Goal: Task Accomplishment & Management: Use online tool/utility

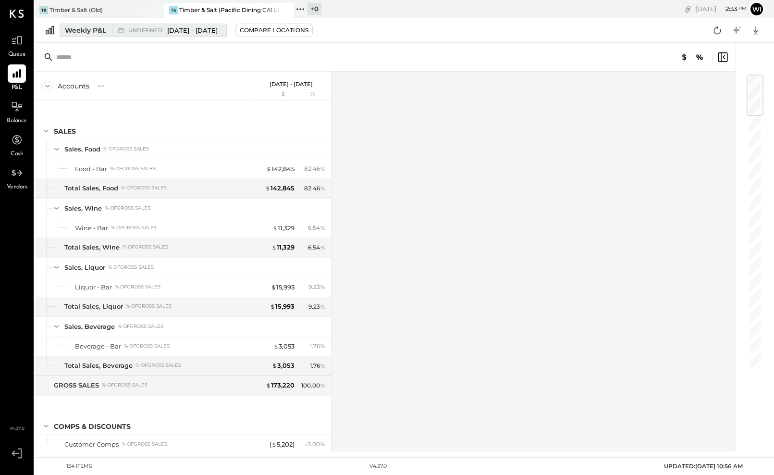
click at [188, 30] on span "May 5 - Jun 29, 2025" at bounding box center [192, 30] width 50 height 9
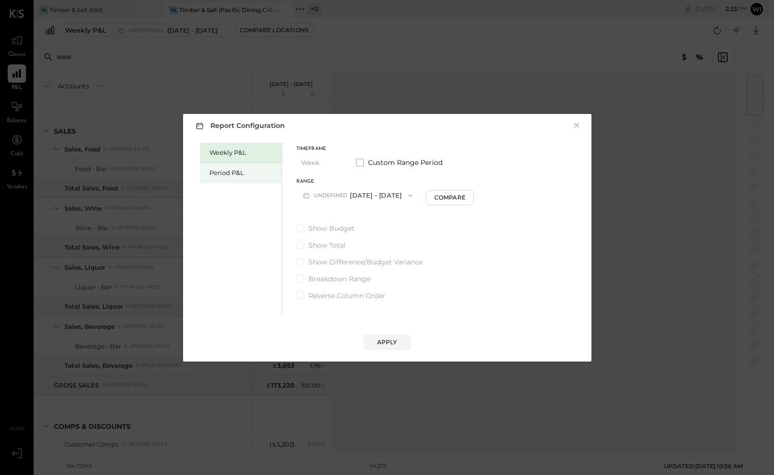
click at [258, 175] on div "Period P&L" at bounding box center [242, 172] width 67 height 9
click at [356, 194] on button "P10 Sep 29 - Nov 2, 2025" at bounding box center [345, 195] width 98 height 18
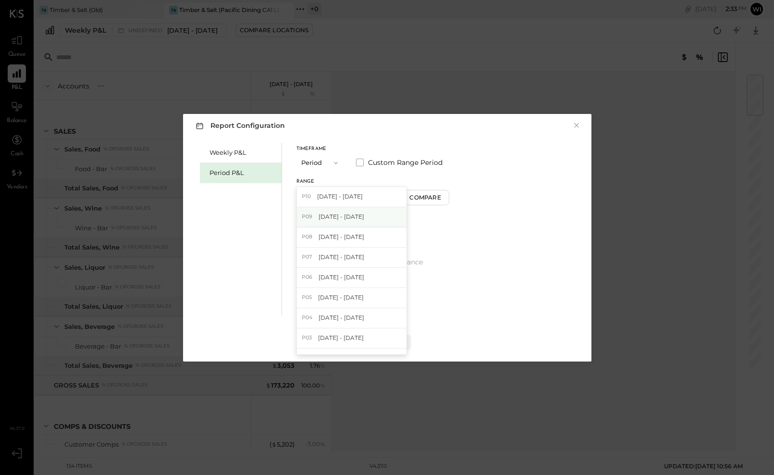
click at [361, 216] on span "[DATE] - [DATE]" at bounding box center [341, 216] width 46 height 8
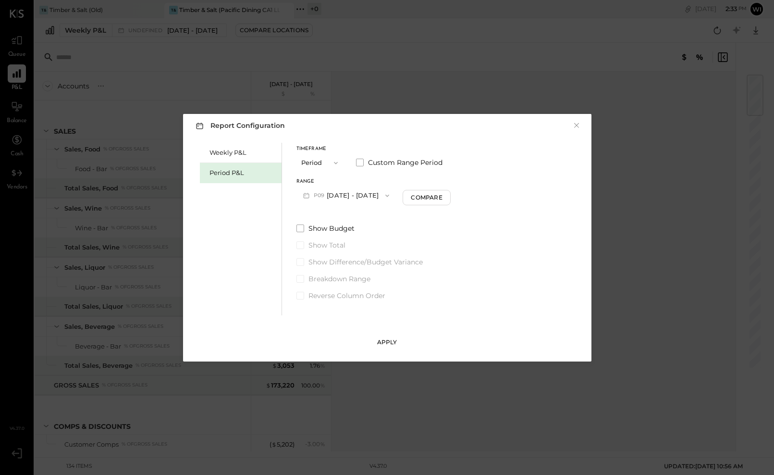
click at [396, 338] on div "Apply" at bounding box center [387, 342] width 20 height 8
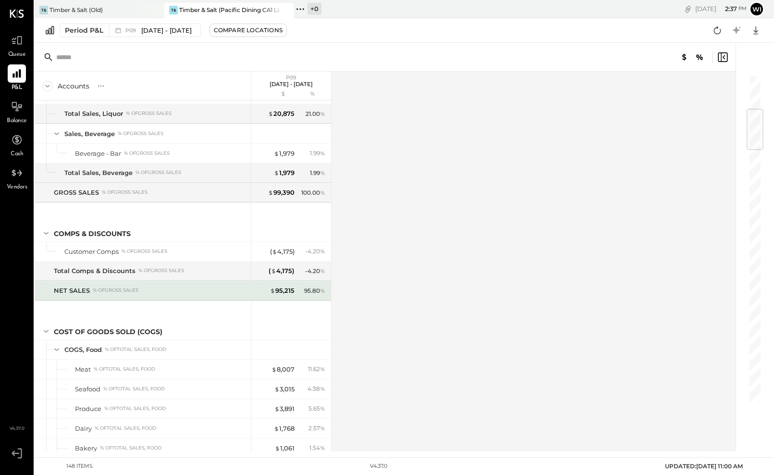
scroll to position [348, 0]
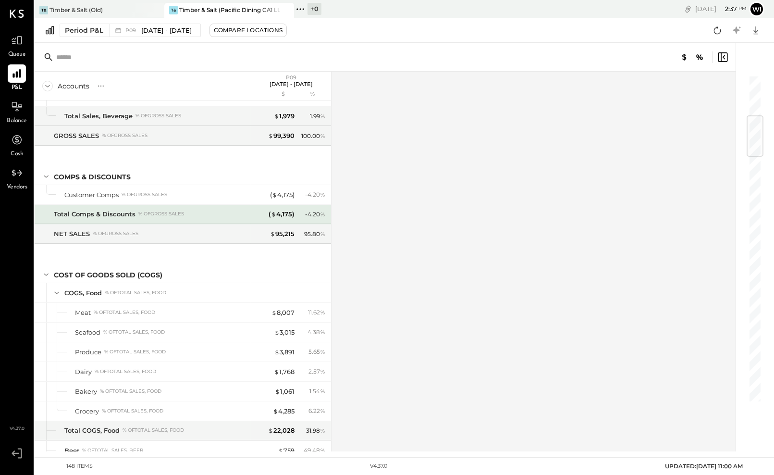
click at [150, 215] on div "% of GROSS SALES" at bounding box center [161, 213] width 46 height 7
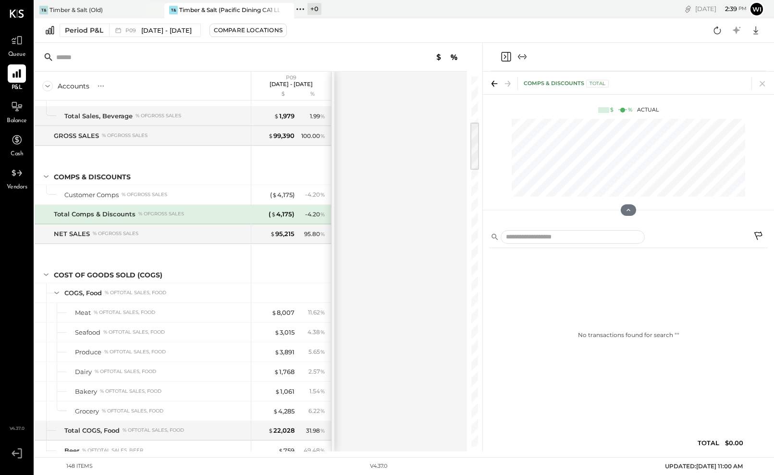
click at [307, 52] on div at bounding box center [251, 57] width 432 height 29
click at [504, 58] on icon "Close panel" at bounding box center [505, 57] width 2 height 4
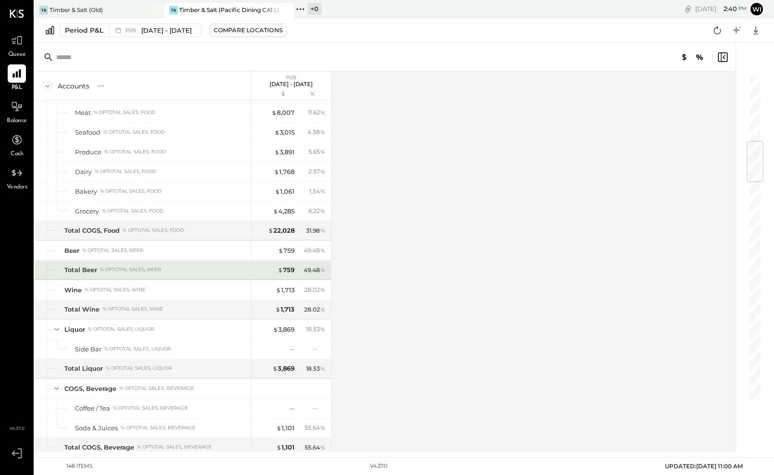
scroll to position [577, 0]
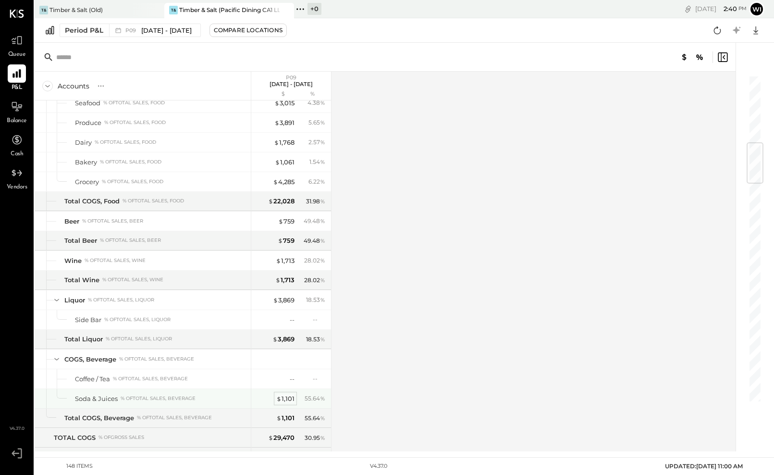
click at [284, 398] on div "$ 1,101" at bounding box center [285, 398] width 18 height 9
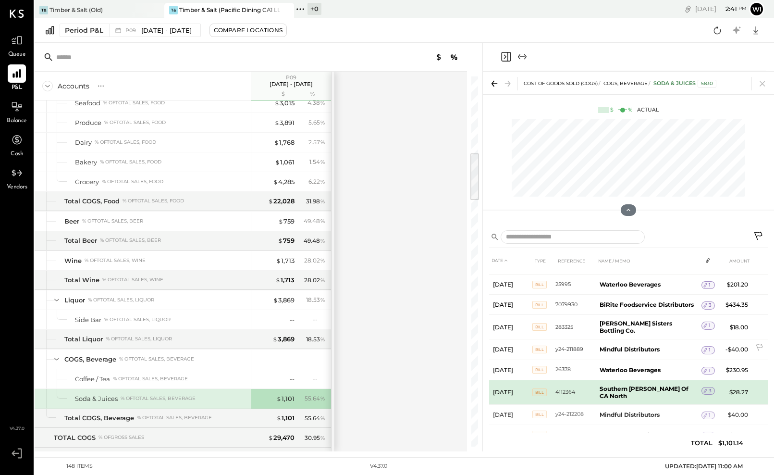
scroll to position [39, 0]
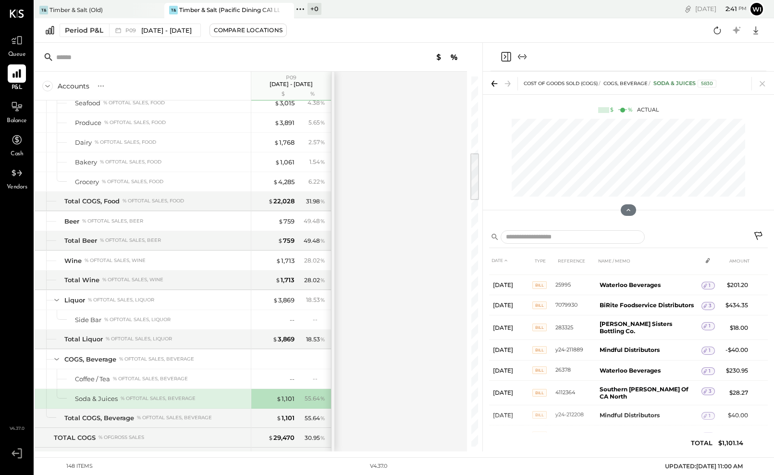
click at [500, 85] on icon at bounding box center [494, 83] width 13 height 13
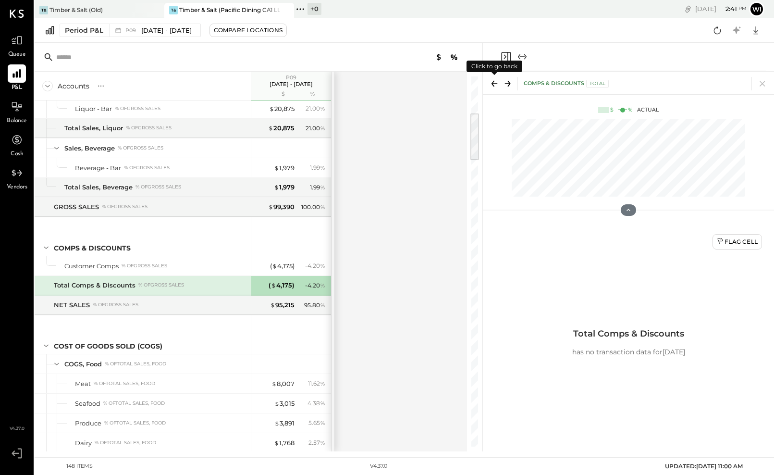
click at [504, 67] on div at bounding box center [628, 57] width 276 height 28
click at [505, 60] on icon "Close panel" at bounding box center [506, 57] width 12 height 12
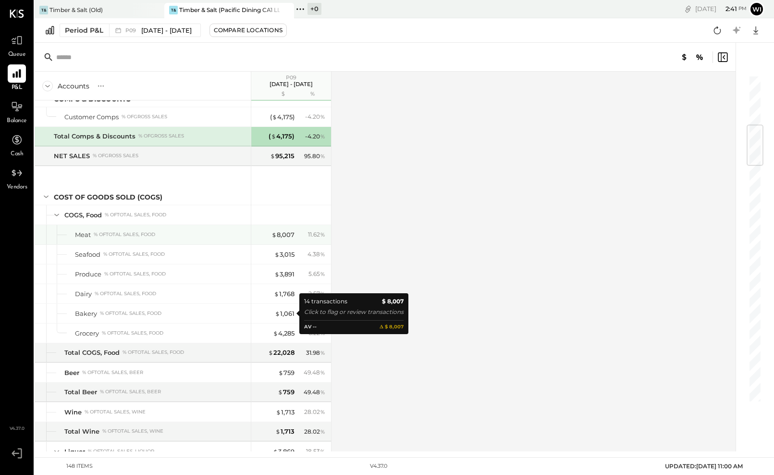
scroll to position [441, 0]
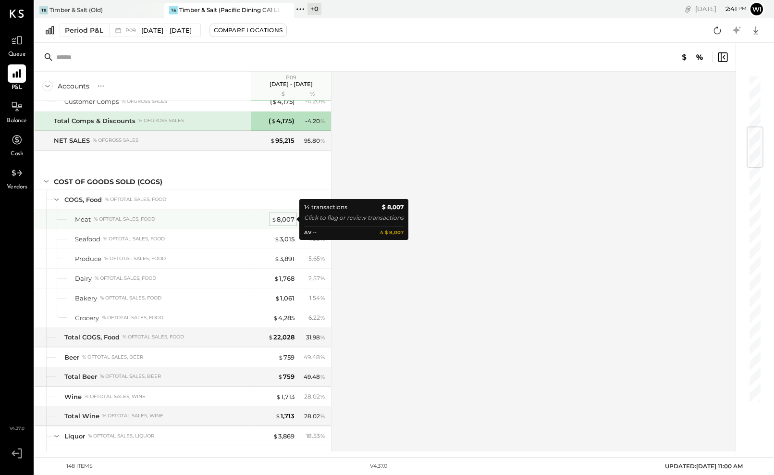
click at [281, 219] on div "$ 8,007" at bounding box center [282, 219] width 23 height 9
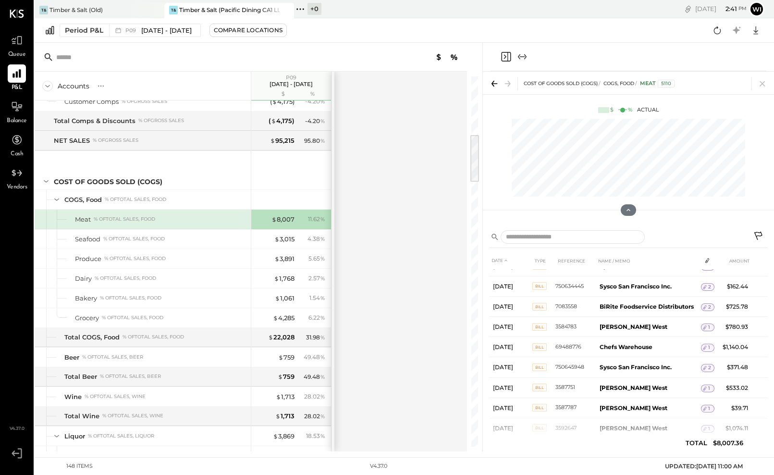
scroll to position [114, 0]
click at [496, 82] on icon at bounding box center [494, 83] width 13 height 13
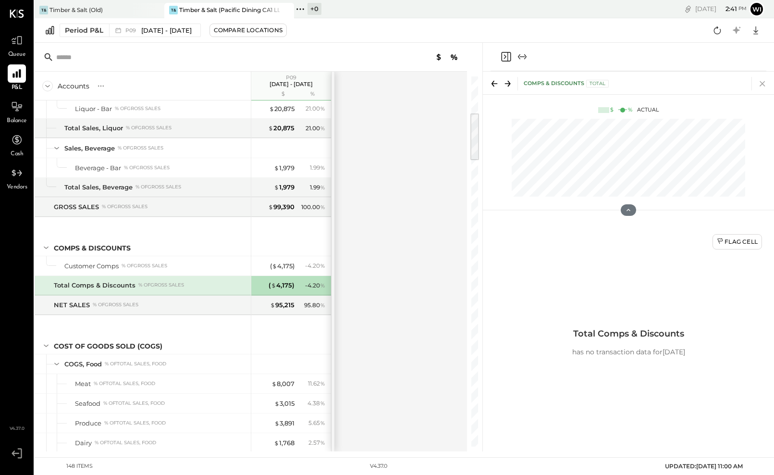
click at [762, 83] on icon at bounding box center [761, 83] width 5 height 5
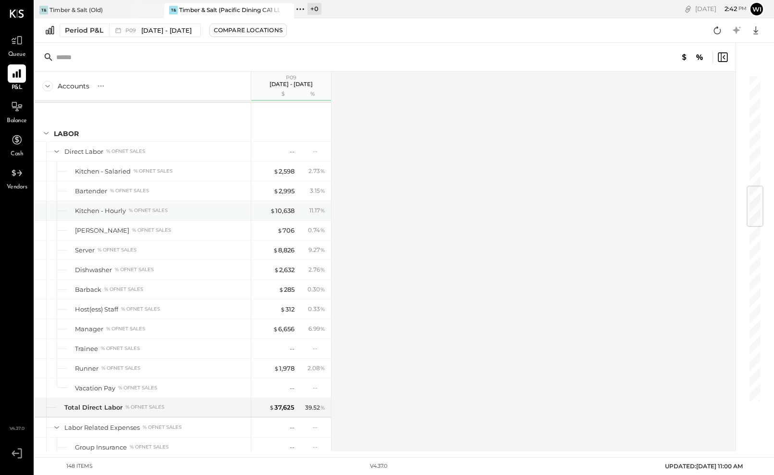
scroll to position [943, 0]
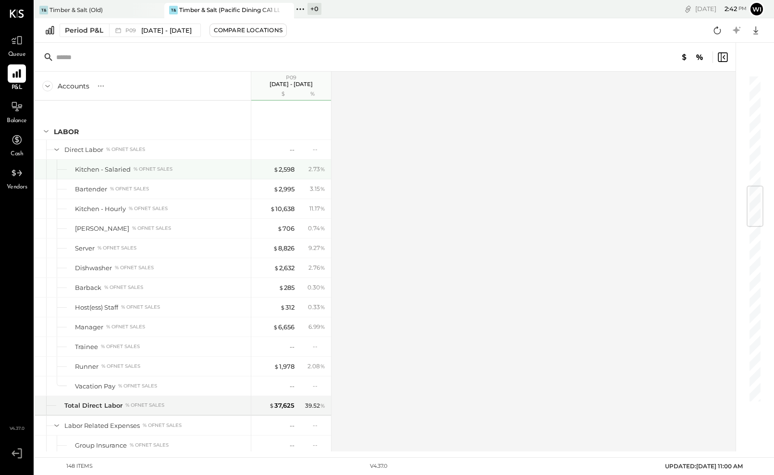
click at [154, 169] on div "% of NET SALES" at bounding box center [153, 169] width 39 height 7
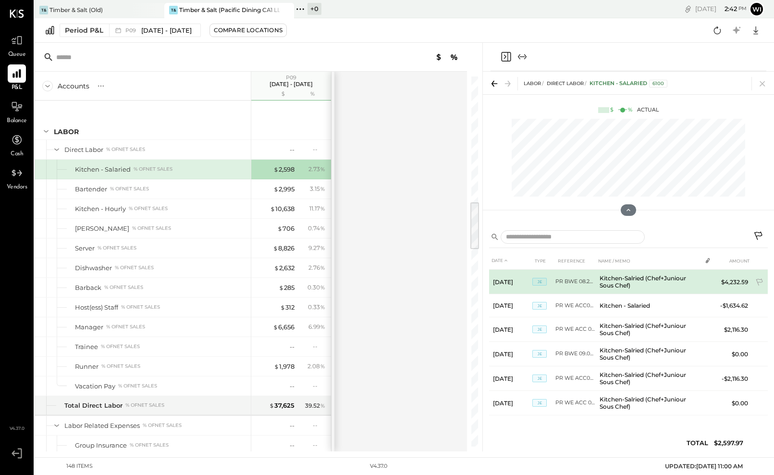
click at [648, 284] on td "Kitchen-Salried (Chef+Juniour Sous Chef)" at bounding box center [649, 281] width 106 height 24
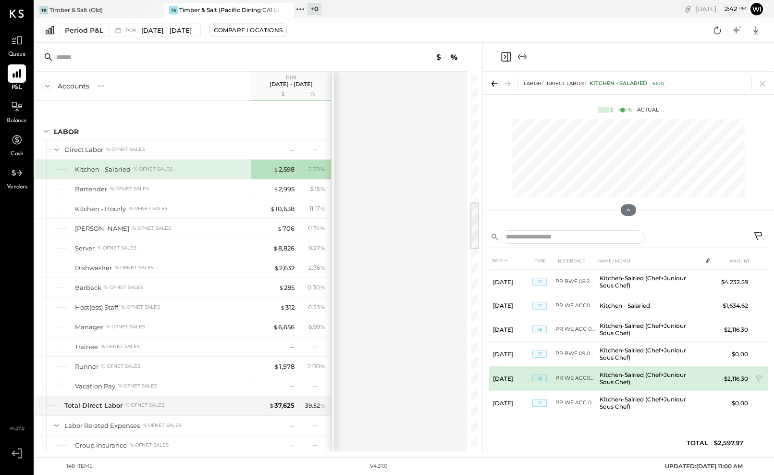
click at [623, 375] on td "Kitchen-Salried (Chef+Juniour Sous Chef)" at bounding box center [649, 378] width 106 height 24
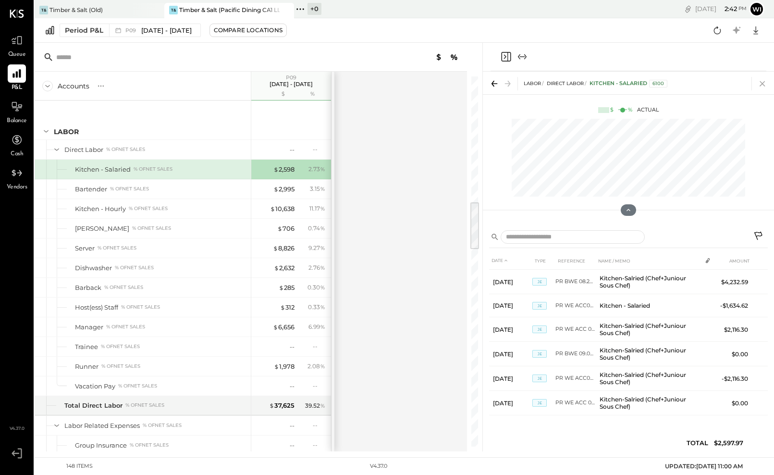
click at [760, 84] on icon at bounding box center [762, 83] width 13 height 13
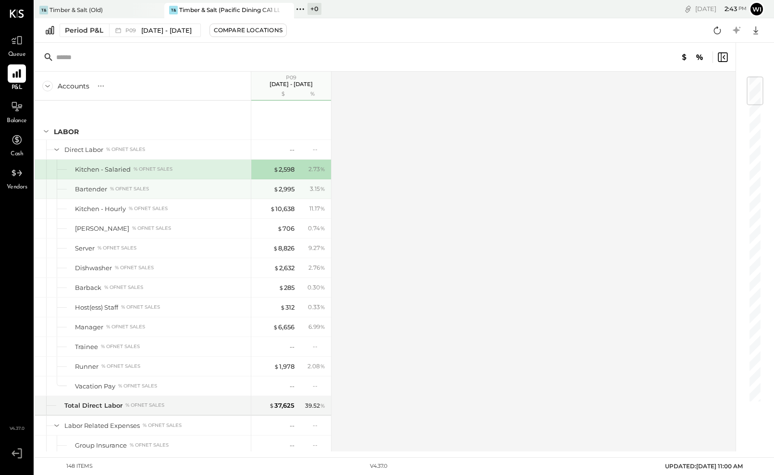
click at [177, 189] on div "Bartender % of NET SALES" at bounding box center [161, 188] width 172 height 9
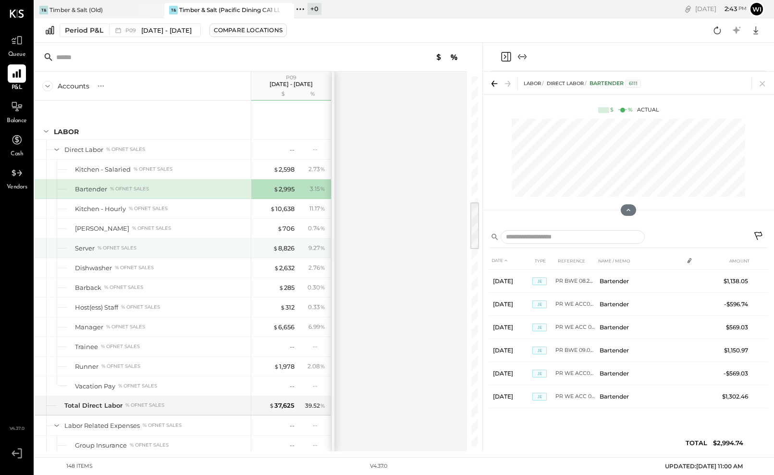
click at [202, 251] on div "Server % of NET SALES" at bounding box center [161, 248] width 172 height 9
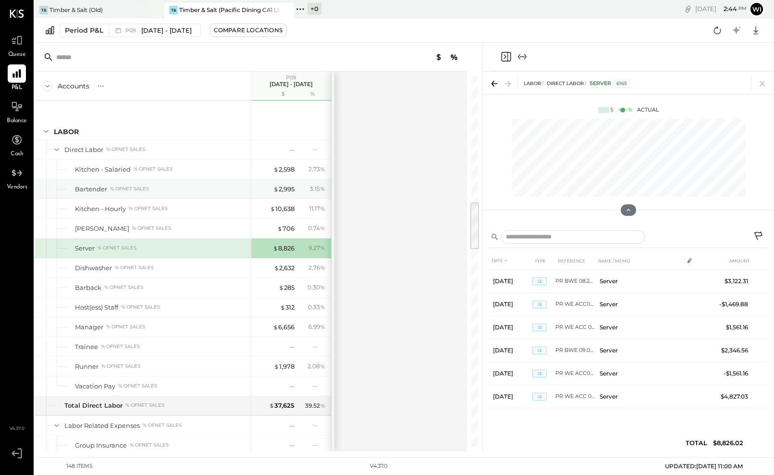
click at [313, 189] on div "3.15 %" at bounding box center [317, 188] width 15 height 9
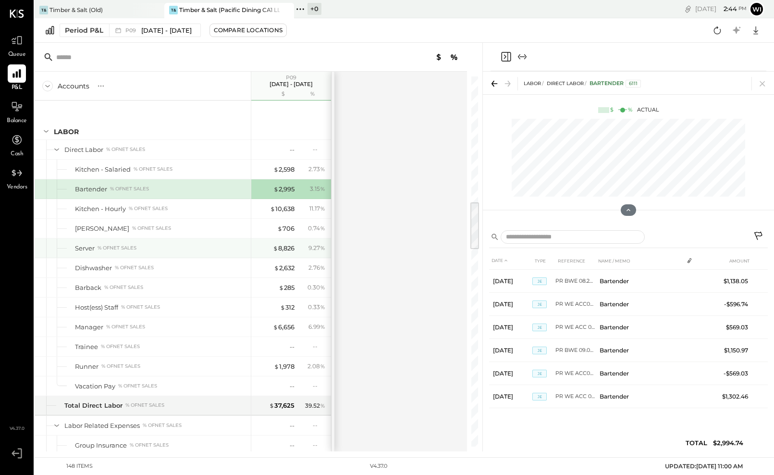
click at [305, 245] on div "9.27 %" at bounding box center [312, 248] width 31 height 9
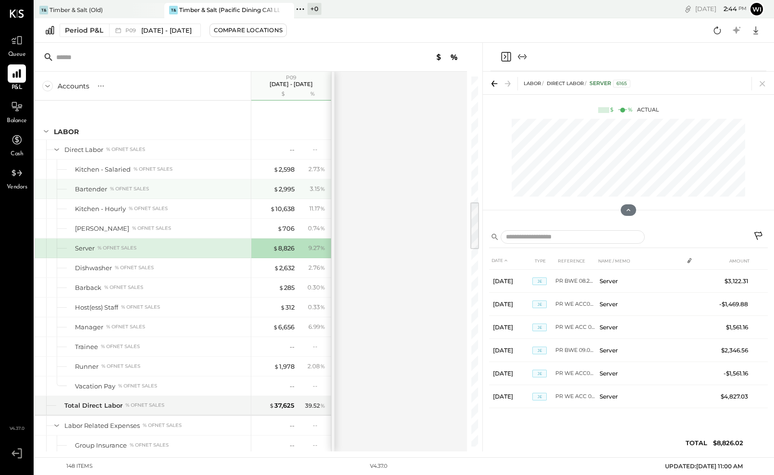
click at [309, 192] on div "3.15 %" at bounding box center [312, 188] width 31 height 9
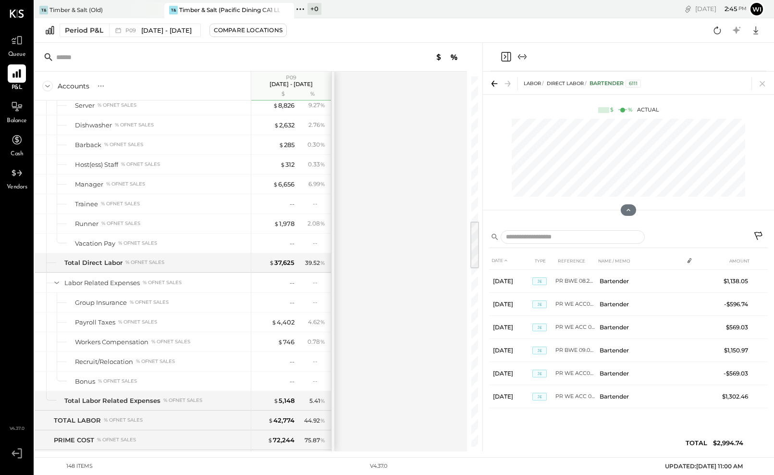
scroll to position [1092, 0]
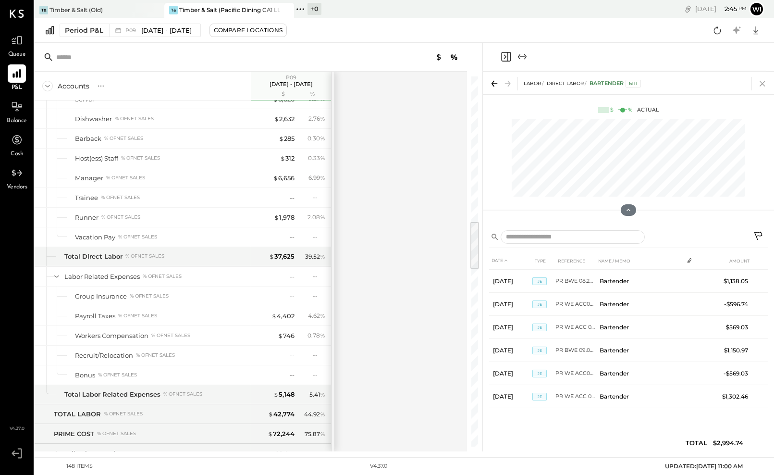
click at [761, 84] on icon at bounding box center [762, 83] width 13 height 13
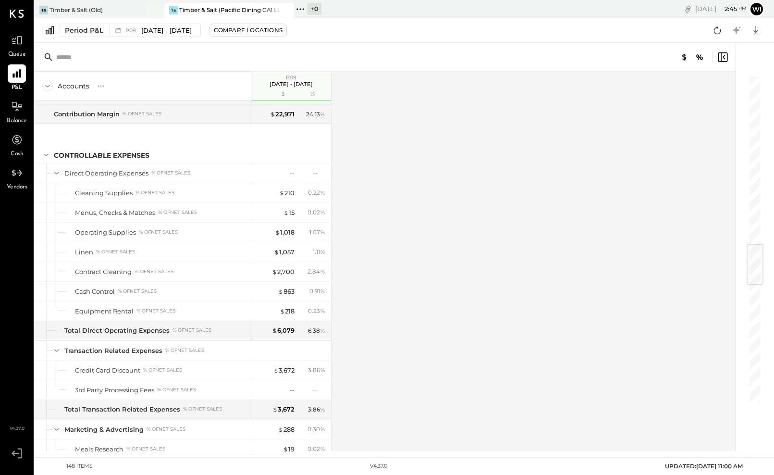
scroll to position [1434, 0]
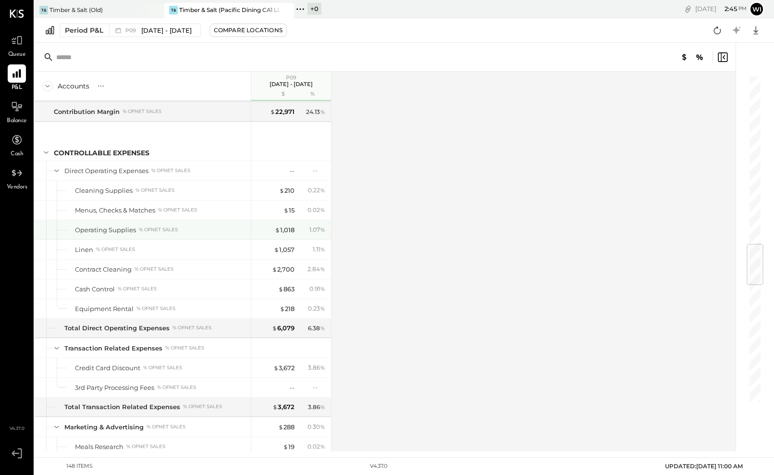
click at [128, 227] on div "Operating Supplies" at bounding box center [105, 229] width 61 height 9
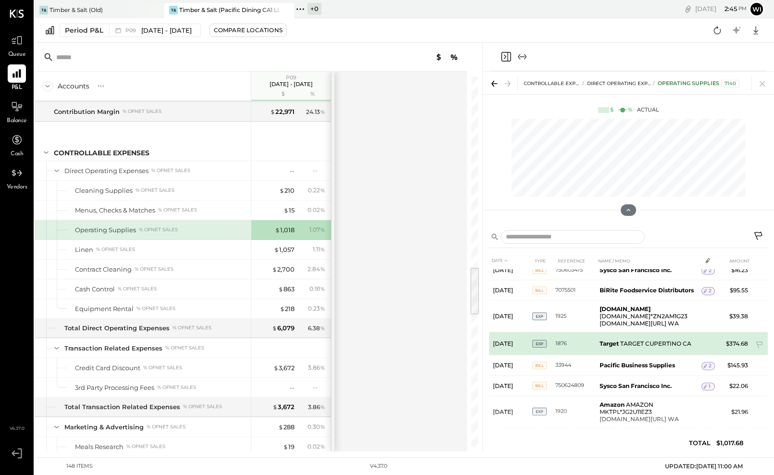
scroll to position [42, 0]
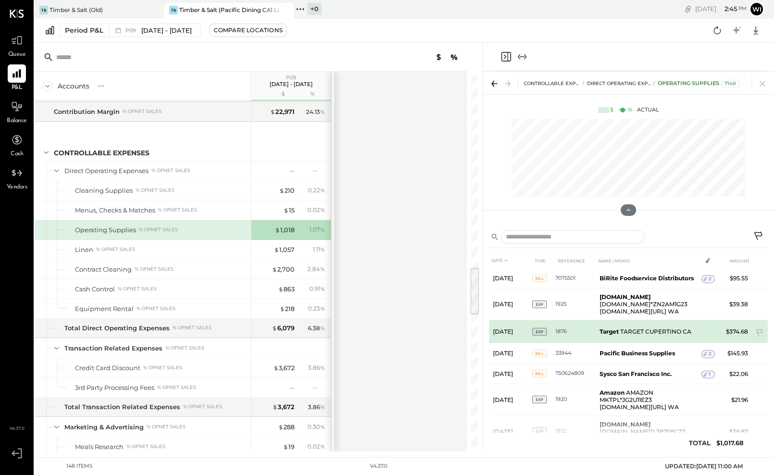
click at [627, 323] on td "Target TARGET CUPERTINO CA" at bounding box center [649, 331] width 106 height 23
click at [638, 320] on td "Target TARGET CUPERTINO CA" at bounding box center [649, 331] width 106 height 23
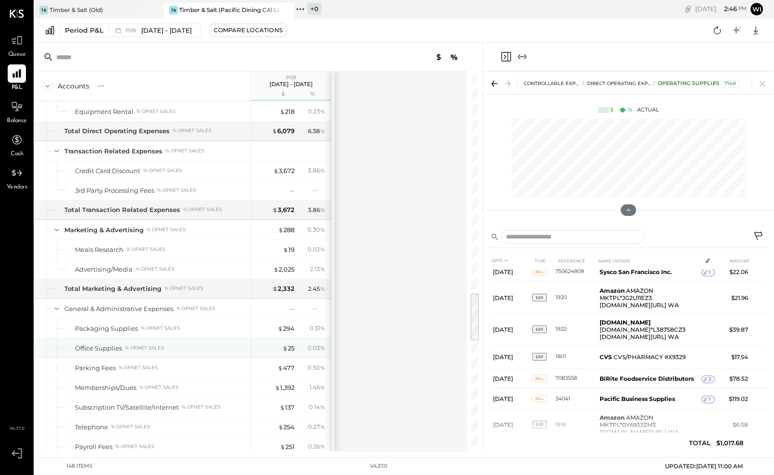
scroll to position [1630, 0]
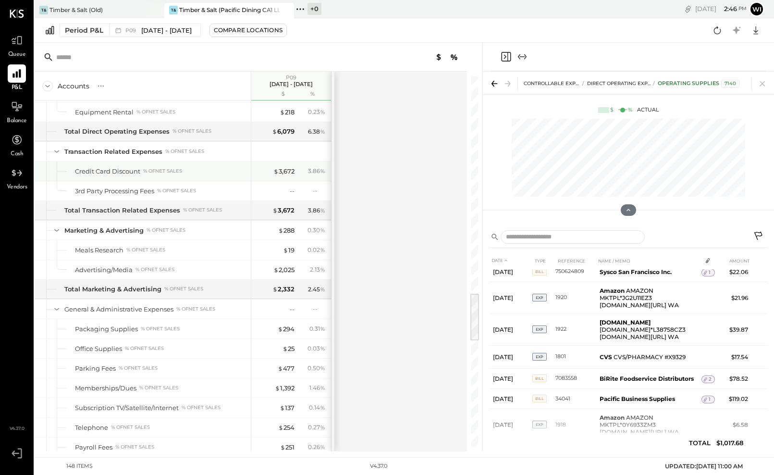
click at [201, 168] on div "Credit Card Discount % of NET SALES" at bounding box center [161, 171] width 172 height 9
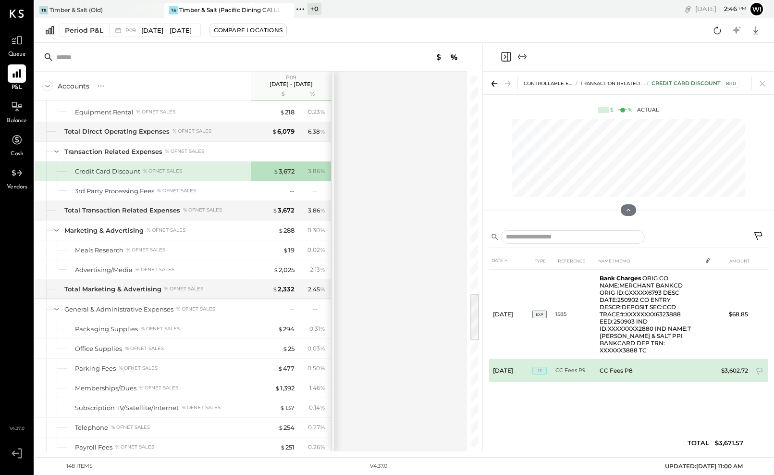
click at [578, 359] on td "CC Fees P9" at bounding box center [575, 370] width 40 height 23
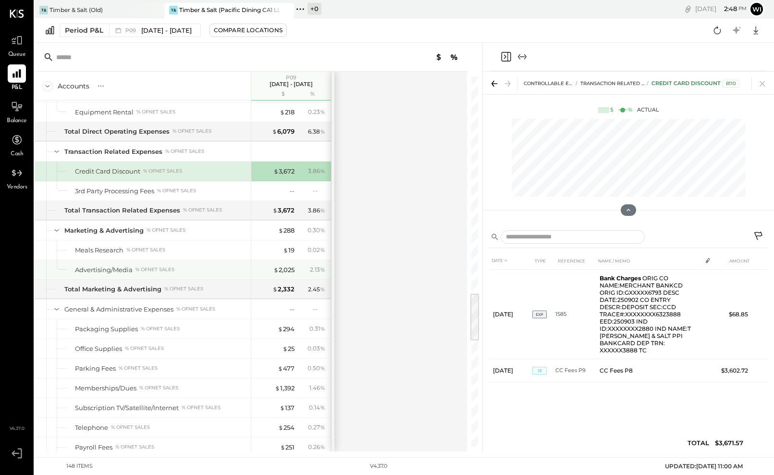
click at [163, 272] on div "% of NET SALES" at bounding box center [154, 269] width 39 height 7
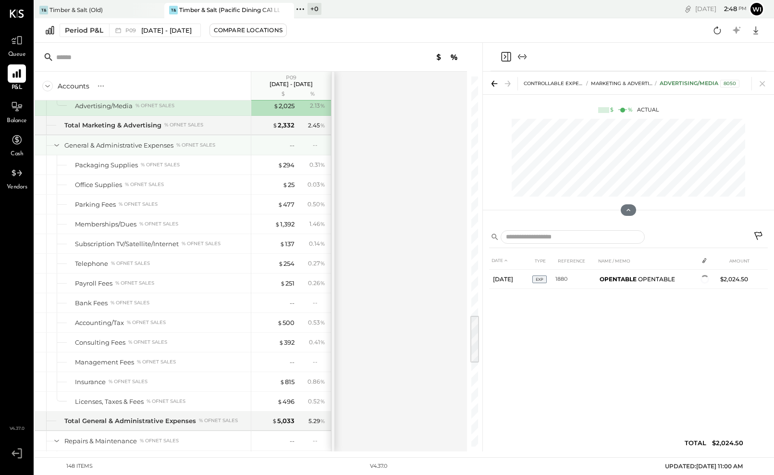
scroll to position [1795, 0]
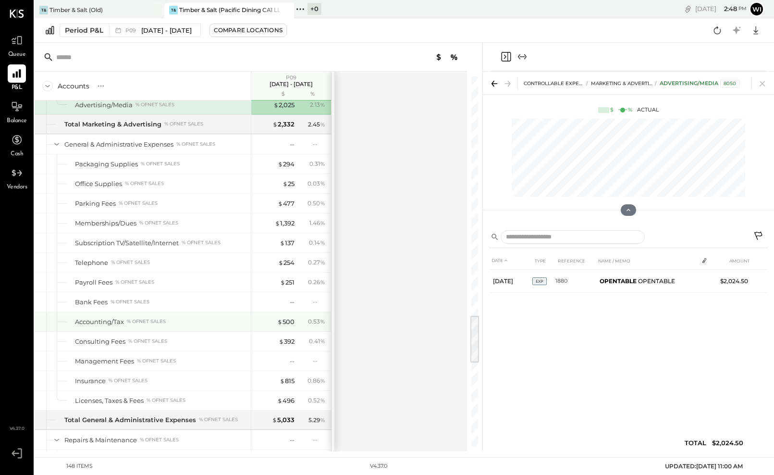
click at [158, 325] on div "Accounting/Tax % of NET SALES" at bounding box center [161, 321] width 172 height 9
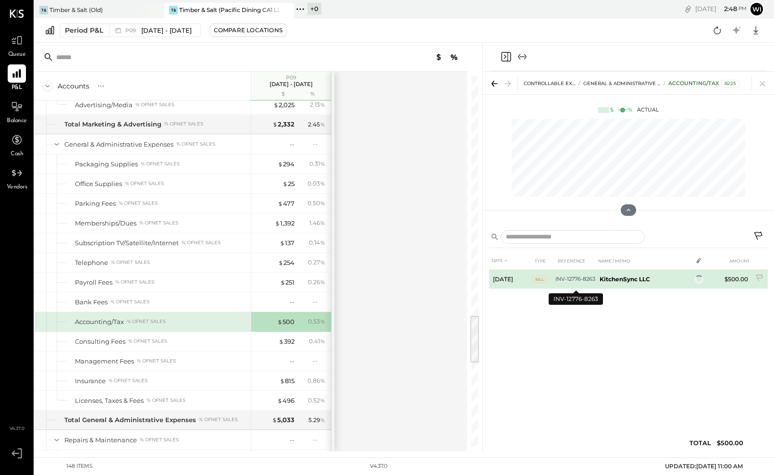
click at [570, 280] on td "INV-12776-8263" at bounding box center [575, 278] width 40 height 19
click at [697, 279] on icon at bounding box center [696, 280] width 7 height 7
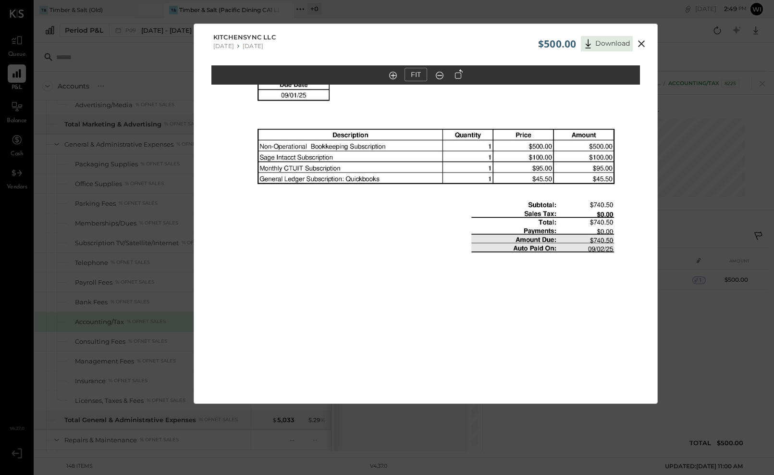
click at [642, 44] on icon at bounding box center [641, 44] width 12 height 12
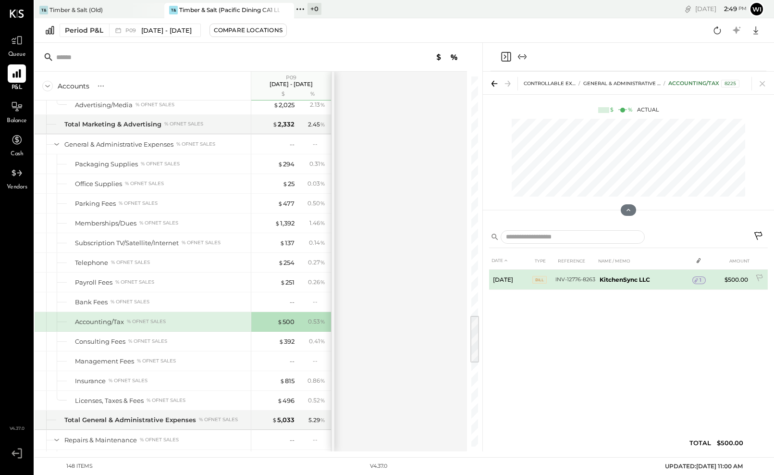
click at [603, 279] on b "KitchenSync LLC" at bounding box center [624, 279] width 50 height 7
click at [759, 276] on icon at bounding box center [760, 279] width 10 height 10
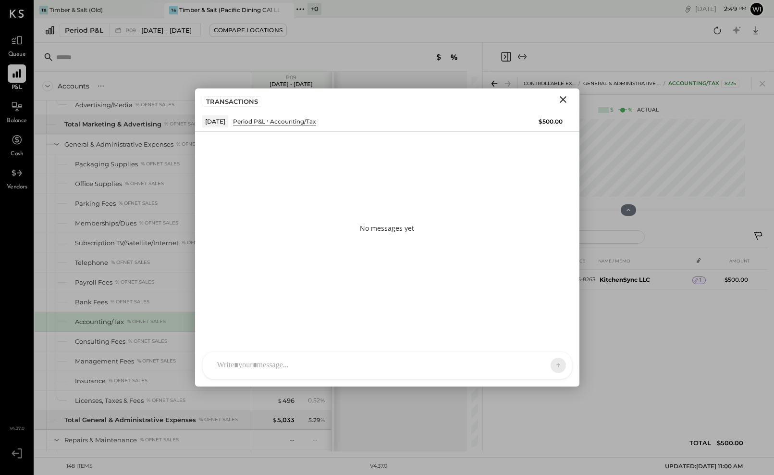
click at [523, 122] on div "Sep 1, 25 Period P&L Accounting/Tax" at bounding box center [365, 121] width 327 height 12
drag, startPoint x: 512, startPoint y: 103, endPoint x: 518, endPoint y: 98, distance: 7.9
click at [513, 102] on div "TRANSACTIONS" at bounding box center [387, 99] width 384 height 22
click at [329, 67] on div at bounding box center [251, 57] width 432 height 29
click at [512, 104] on div "TRANSACTIONS" at bounding box center [387, 99] width 384 height 22
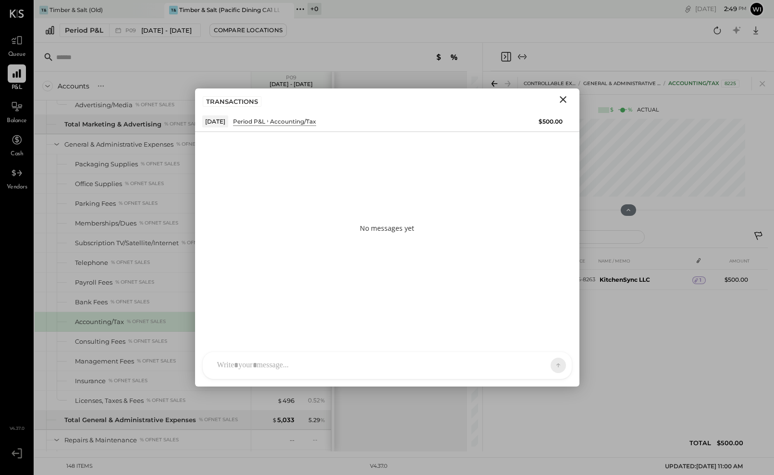
click at [564, 100] on icon "Close" at bounding box center [563, 99] width 7 height 7
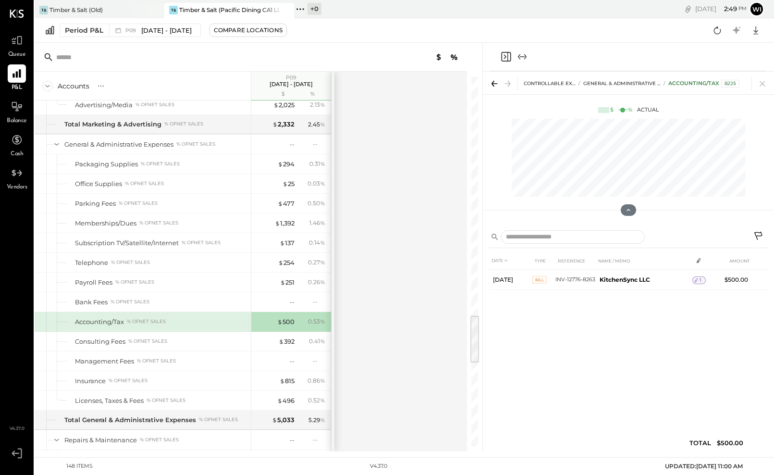
click at [572, 346] on div "DATE TYPE REFERENCE NAME / MEMO AMOUNT Sep 1, 25 BILL INV-12776-8263 KitchenSyn…" at bounding box center [628, 354] width 279 height 204
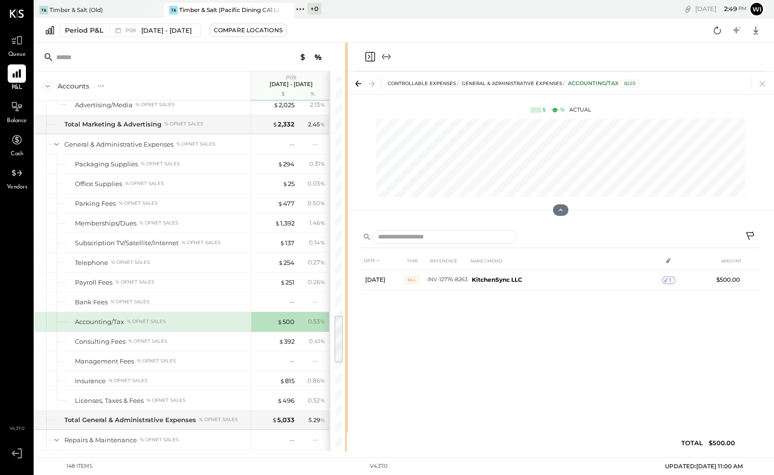
drag, startPoint x: 481, startPoint y: 191, endPoint x: 347, endPoint y: 201, distance: 134.8
click at [347, 201] on div "Accounts S % GL P09 [DATE] - [DATE] $ % SALES Sales, Food % of GROSS SALES Food…" at bounding box center [404, 247] width 739 height 408
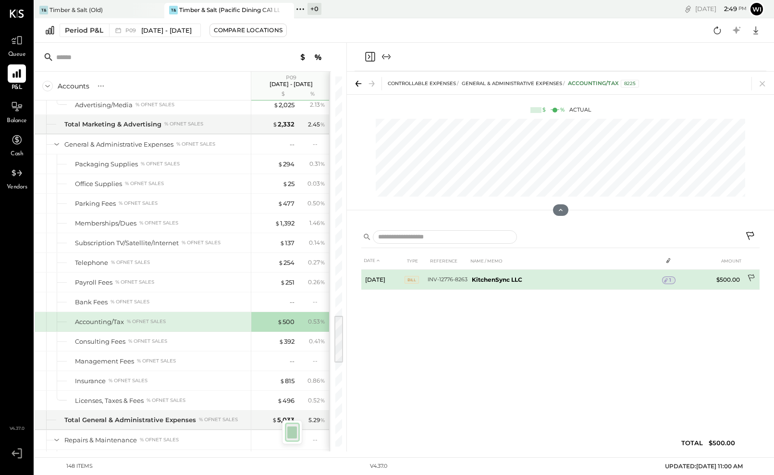
click at [751, 278] on icon at bounding box center [752, 279] width 10 height 10
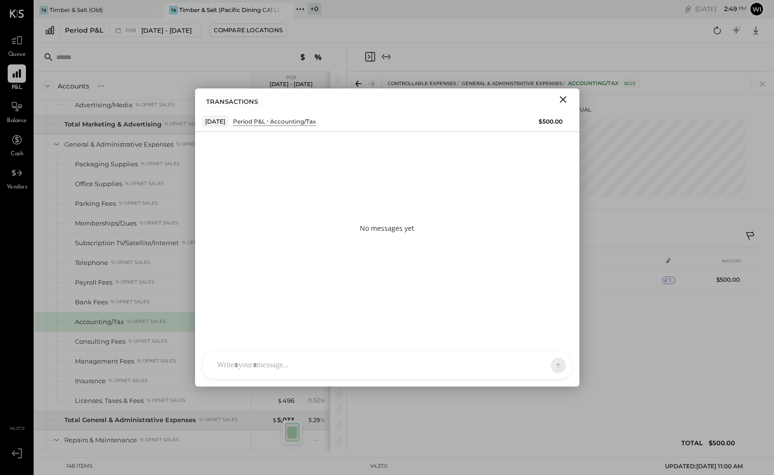
click at [476, 97] on div "TRANSACTIONS" at bounding box center [387, 99] width 384 height 22
click at [565, 99] on icon "Close" at bounding box center [563, 100] width 12 height 12
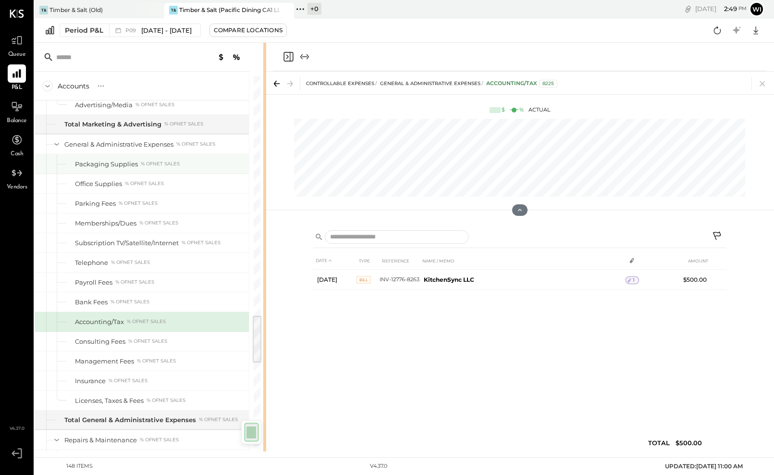
drag, startPoint x: 345, startPoint y: 168, endPoint x: 153, endPoint y: 163, distance: 192.7
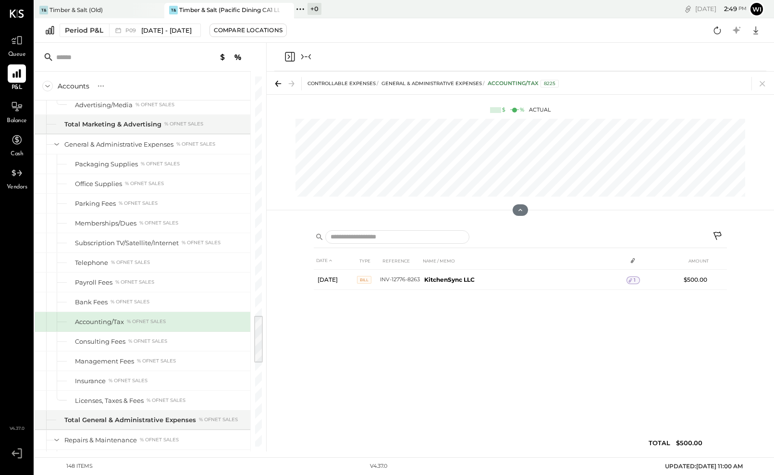
click at [717, 233] on icon at bounding box center [718, 237] width 12 height 12
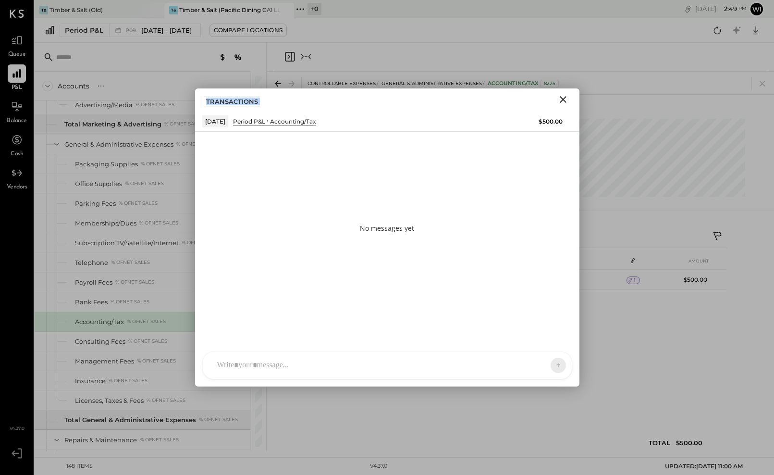
drag, startPoint x: 357, startPoint y: 94, endPoint x: 464, endPoint y: 103, distance: 107.5
click at [464, 103] on div "TRANSACTIONS" at bounding box center [387, 99] width 384 height 22
click at [357, 353] on div at bounding box center [387, 365] width 369 height 27
click at [357, 328] on div at bounding box center [387, 324] width 350 height 38
click at [378, 324] on div "*********" at bounding box center [387, 324] width 350 height 38
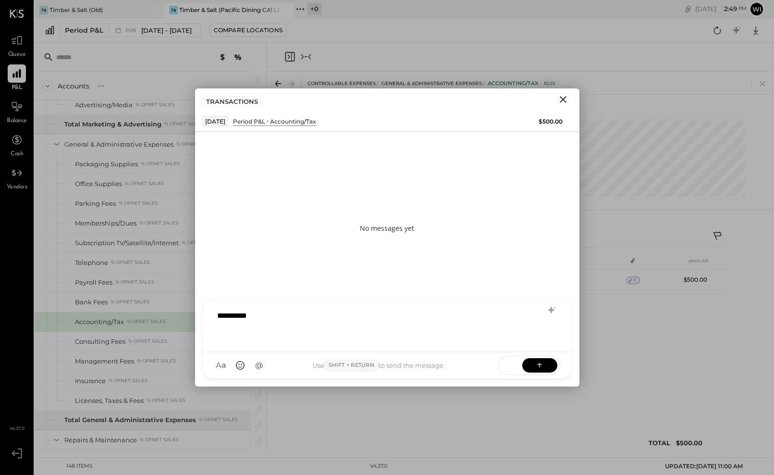
click at [378, 324] on div "*********" at bounding box center [387, 324] width 350 height 38
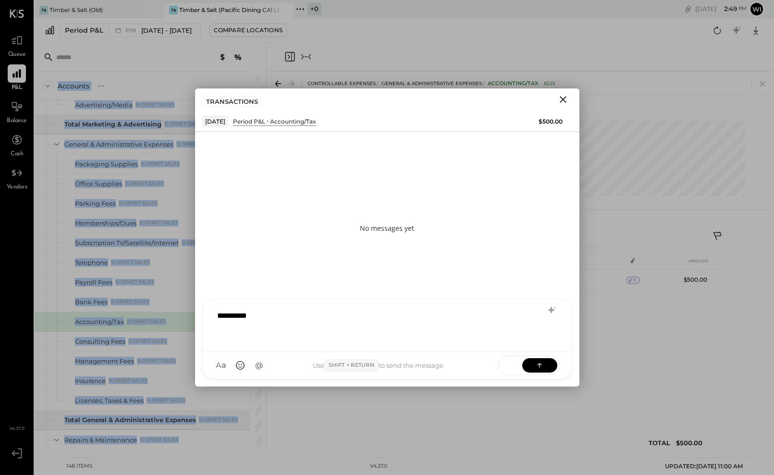
drag, startPoint x: 266, startPoint y: 58, endPoint x: 237, endPoint y: 60, distance: 28.9
click at [237, 60] on div "Accounts S % GL P09 [DATE] - [DATE] $ % SALES Sales, Food % of GROSS SALES Food…" at bounding box center [151, 247] width 232 height 408
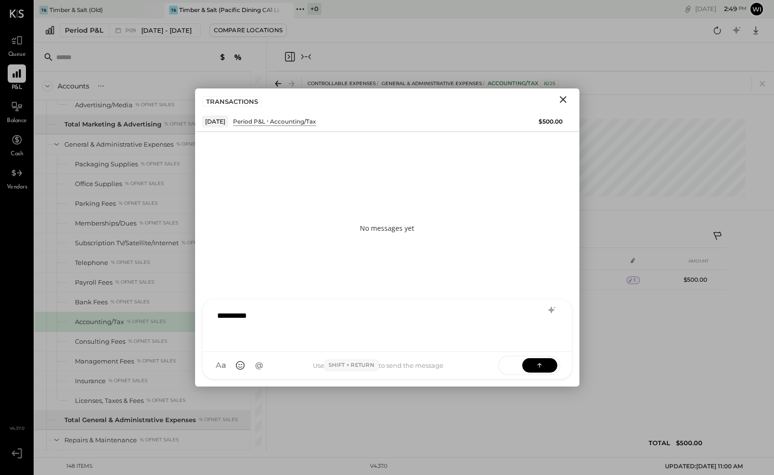
click at [151, 50] on input "text" at bounding box center [106, 57] width 100 height 17
click at [157, 54] on input "text" at bounding box center [106, 57] width 100 height 17
click at [563, 100] on icon "Close" at bounding box center [563, 99] width 7 height 7
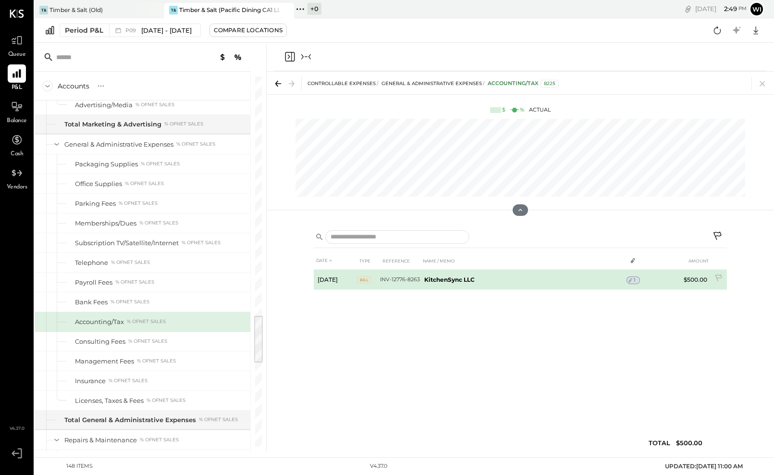
click at [444, 279] on b "KitchenSync LLC" at bounding box center [449, 279] width 50 height 7
click at [573, 280] on td "KitchenSync LLC" at bounding box center [523, 279] width 206 height 20
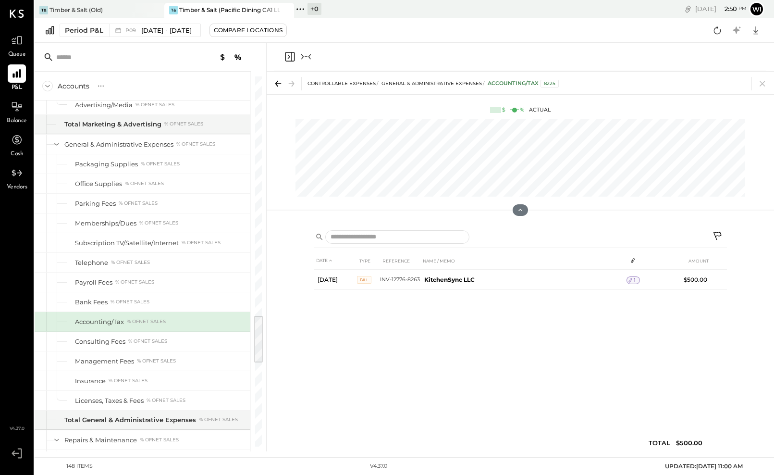
click at [610, 319] on div "DATE TYPE REFERENCE NAME / MEMO AMOUNT Sep 1, 25 BILL INV-12776-8263 KitchenSyn…" at bounding box center [520, 354] width 413 height 204
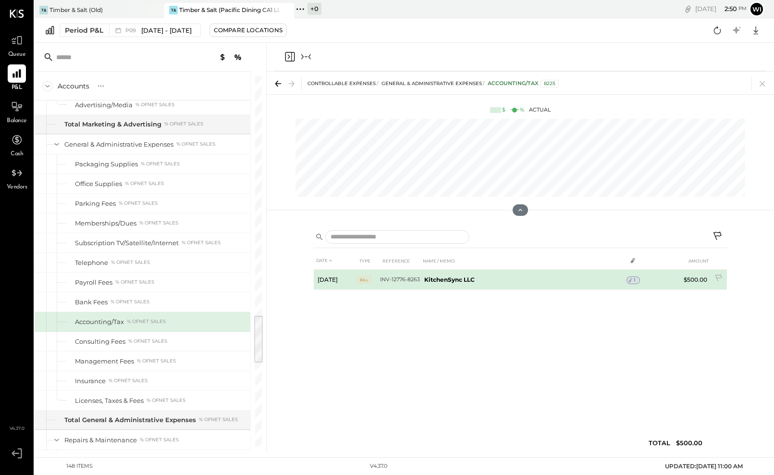
click at [686, 278] on td "$500.00" at bounding box center [692, 279] width 37 height 20
click at [695, 280] on td "$500.00" at bounding box center [692, 279] width 37 height 20
click at [691, 272] on td "$500.00" at bounding box center [692, 279] width 37 height 20
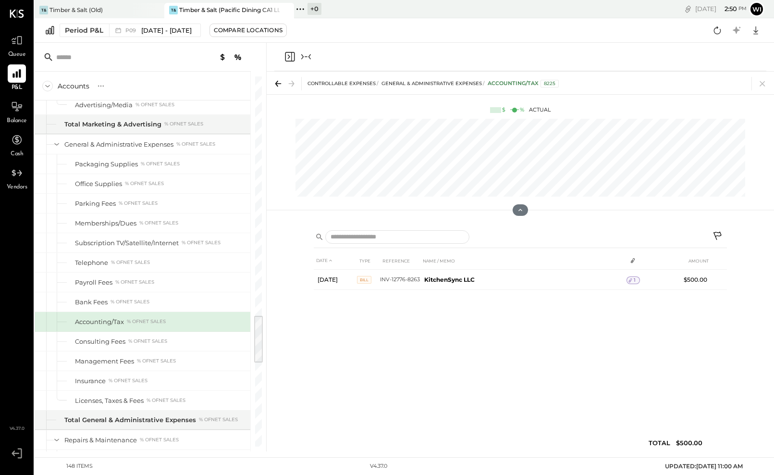
click at [717, 235] on icon at bounding box center [717, 236] width 8 height 8
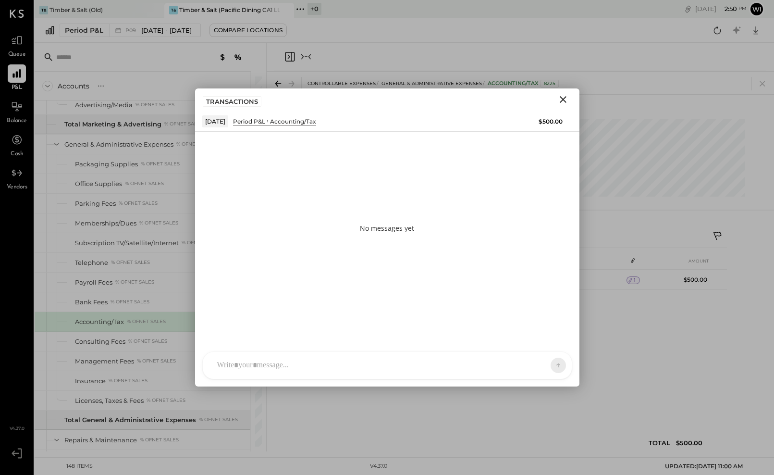
click at [564, 96] on icon "Close" at bounding box center [563, 100] width 12 height 12
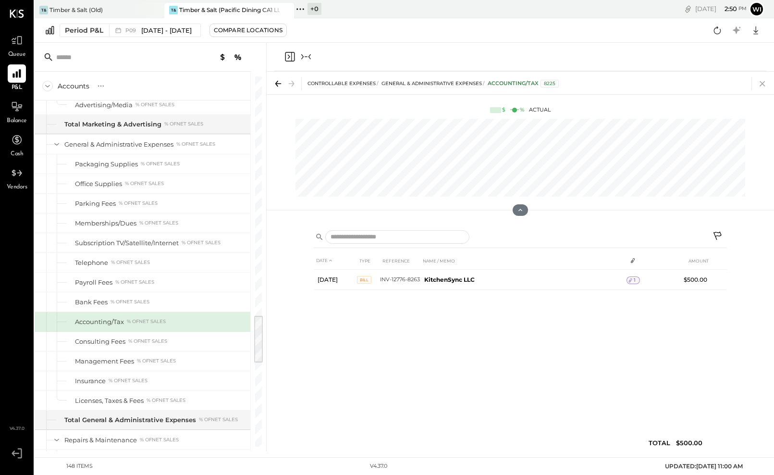
click at [761, 85] on icon at bounding box center [762, 83] width 13 height 13
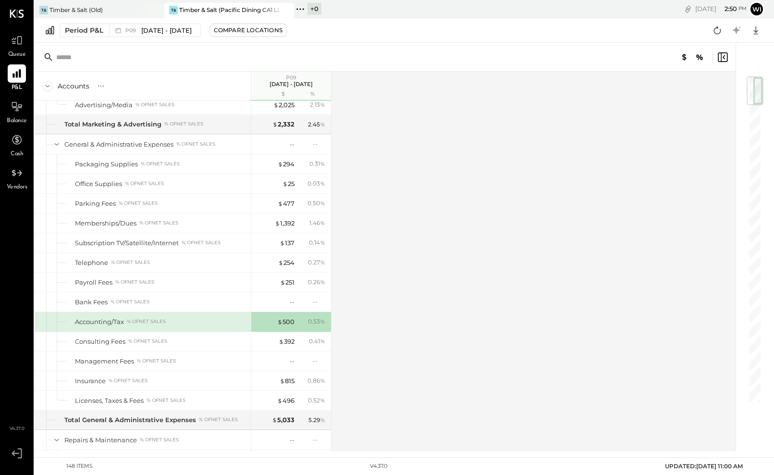
click at [214, 314] on div "Accounting/Tax % of NET SALES" at bounding box center [143, 321] width 216 height 19
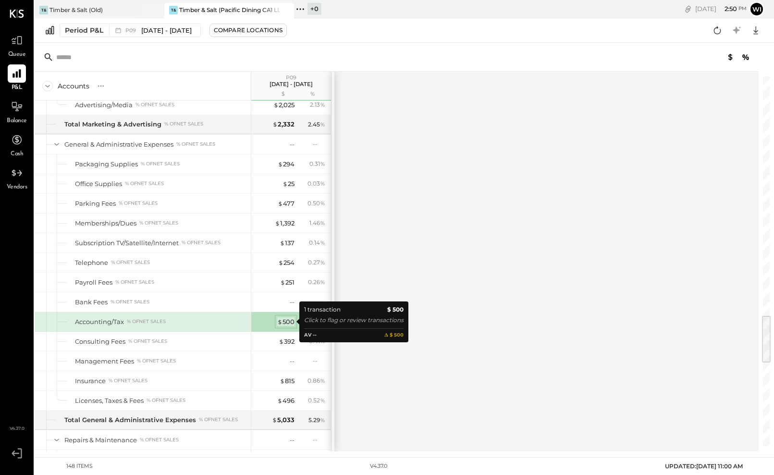
click at [283, 319] on div "$ 500" at bounding box center [285, 321] width 17 height 9
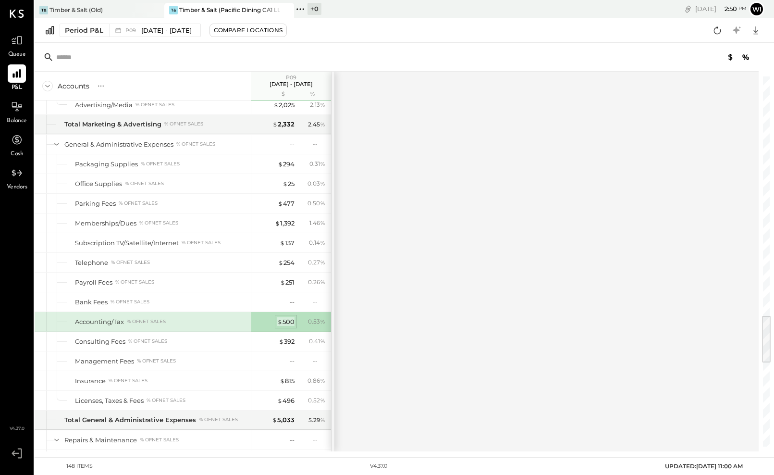
click at [280, 321] on span "$" at bounding box center [279, 321] width 5 height 8
click at [311, 321] on div "0.53 %" at bounding box center [316, 321] width 17 height 9
click at [291, 321] on div "$ 500" at bounding box center [285, 321] width 17 height 9
click at [238, 315] on div "Accounting/Tax % of NET SALES" at bounding box center [143, 321] width 216 height 19
click at [291, 321] on div "$ 500" at bounding box center [285, 321] width 17 height 9
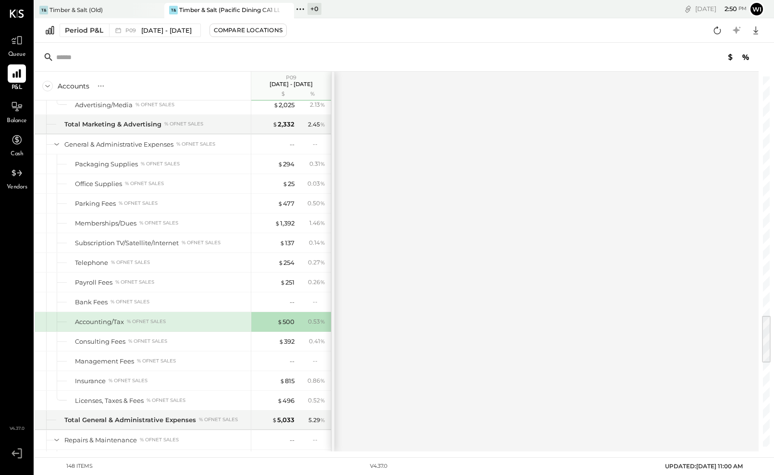
click at [314, 321] on div "0.53 %" at bounding box center [316, 321] width 17 height 9
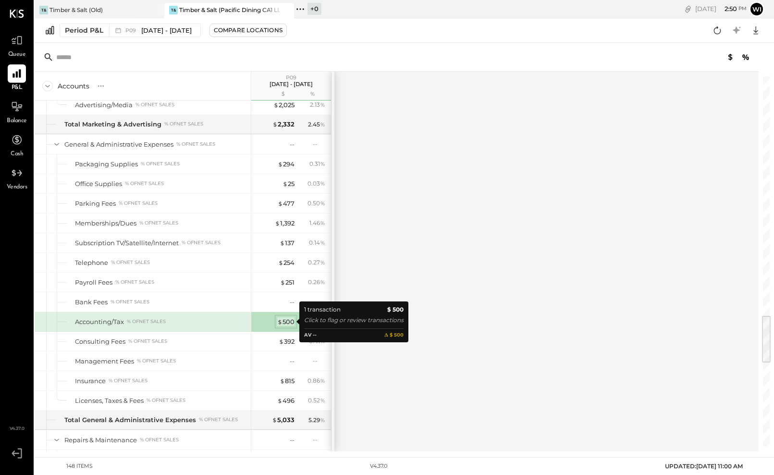
click at [284, 323] on div "$ 500" at bounding box center [285, 321] width 17 height 9
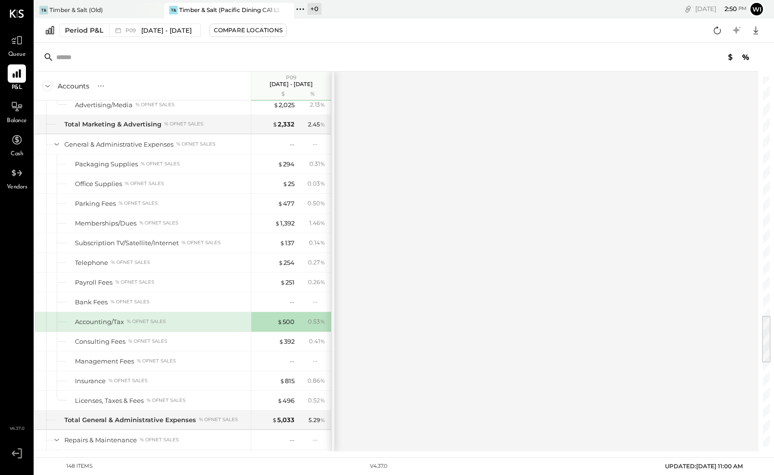
click at [316, 322] on div "0.53 %" at bounding box center [316, 321] width 17 height 9
click at [284, 319] on div "$ 500" at bounding box center [285, 321] width 17 height 9
click at [320, 323] on span "%" at bounding box center [322, 321] width 5 height 8
click at [314, 318] on div "0.53 %" at bounding box center [316, 321] width 17 height 9
click at [208, 316] on div "Accounting/Tax % of NET SALES" at bounding box center [143, 321] width 216 height 19
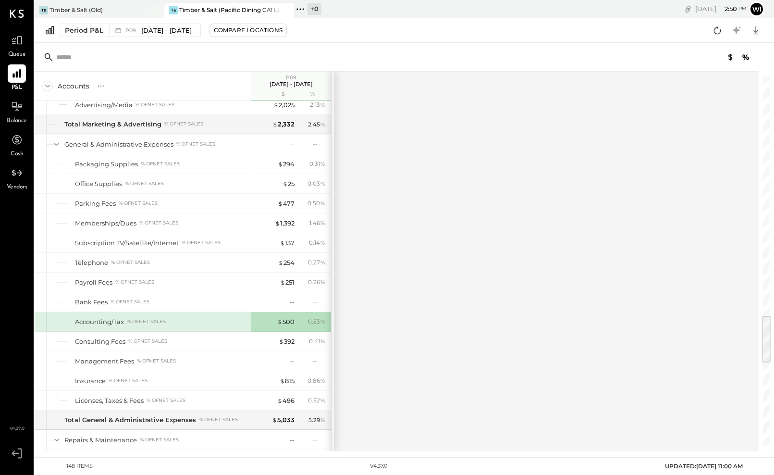
drag, startPoint x: 333, startPoint y: 294, endPoint x: 358, endPoint y: 296, distance: 25.0
click at [393, 296] on div "Accounts S % GL P09 [DATE] - [DATE] $ % SALES Sales, Food % of GROSS SALES Food…" at bounding box center [397, 261] width 725 height 379
drag, startPoint x: 332, startPoint y: 296, endPoint x: 390, endPoint y: 299, distance: 57.7
click at [390, 299] on div "Accounts S % GL P09 [DATE] - [DATE] $ % SALES Sales, Food % of GROSS SALES Food…" at bounding box center [397, 261] width 725 height 379
drag, startPoint x: 332, startPoint y: 294, endPoint x: 366, endPoint y: 293, distance: 33.6
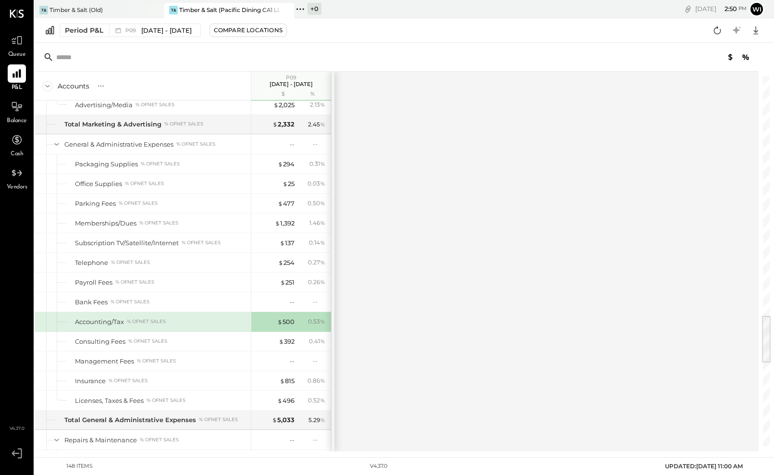
click at [366, 293] on div "Accounts S % GL P09 [DATE] - [DATE] $ % SALES Sales, Food % of GROSS SALES Food…" at bounding box center [397, 261] width 725 height 379
click at [128, 318] on div "% of NET SALES" at bounding box center [146, 321] width 39 height 7
click at [72, 323] on div "Accounting/Tax % of NET SALES" at bounding box center [143, 321] width 216 height 19
click at [135, 293] on div "Bank Fees % of NET SALES" at bounding box center [143, 301] width 216 height 19
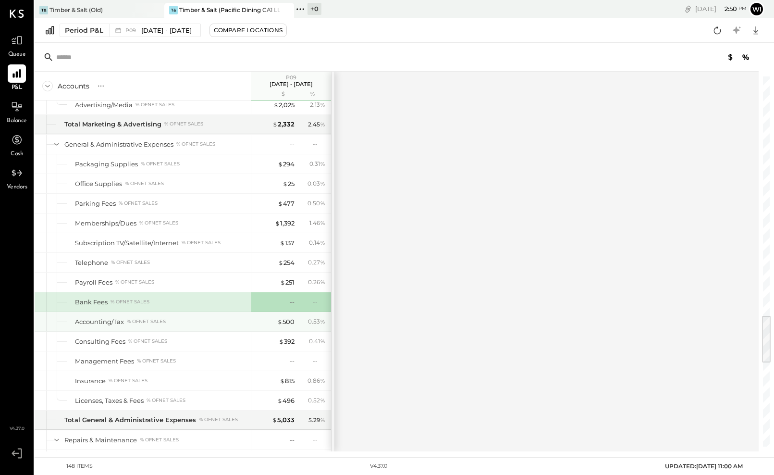
click at [130, 320] on div "% of NET SALES" at bounding box center [146, 321] width 39 height 7
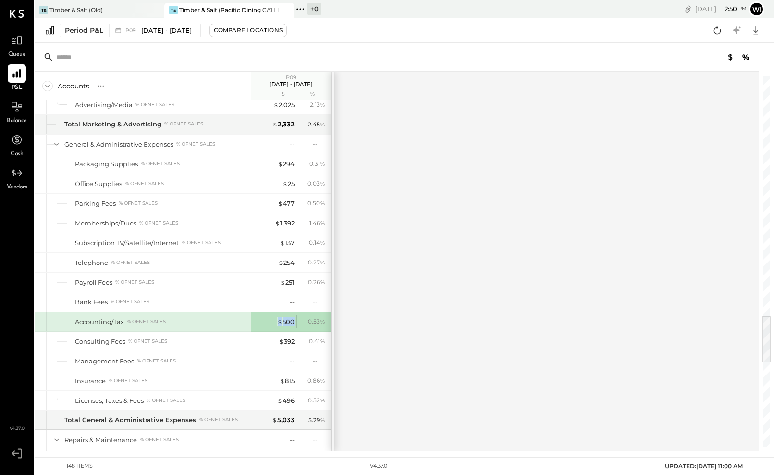
click at [283, 317] on div "$ 500" at bounding box center [285, 321] width 17 height 9
click at [287, 345] on div "$ 392" at bounding box center [287, 341] width 16 height 9
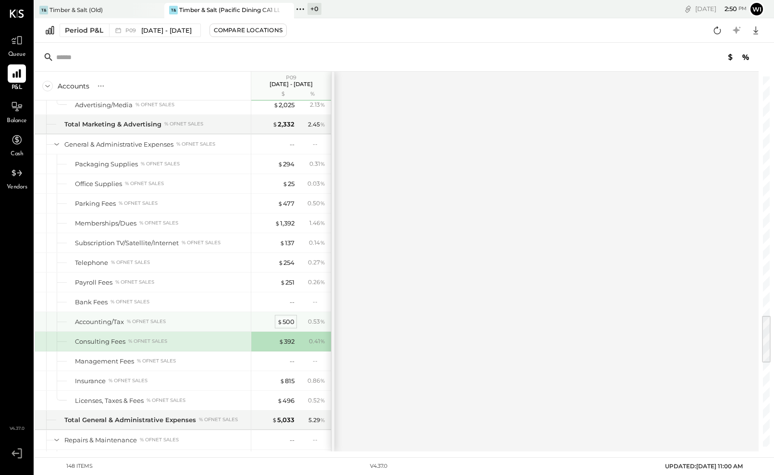
click at [289, 320] on div "$ 500" at bounding box center [285, 321] width 17 height 9
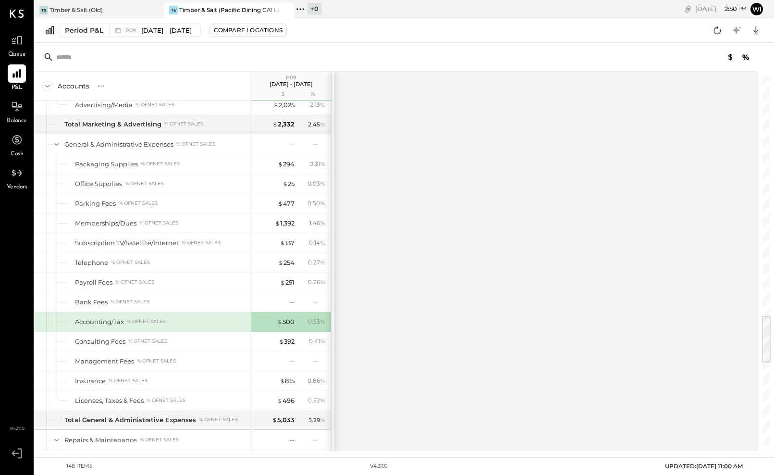
click at [317, 320] on div "0.53 %" at bounding box center [316, 321] width 17 height 9
click at [289, 322] on div "$ 500" at bounding box center [285, 321] width 17 height 9
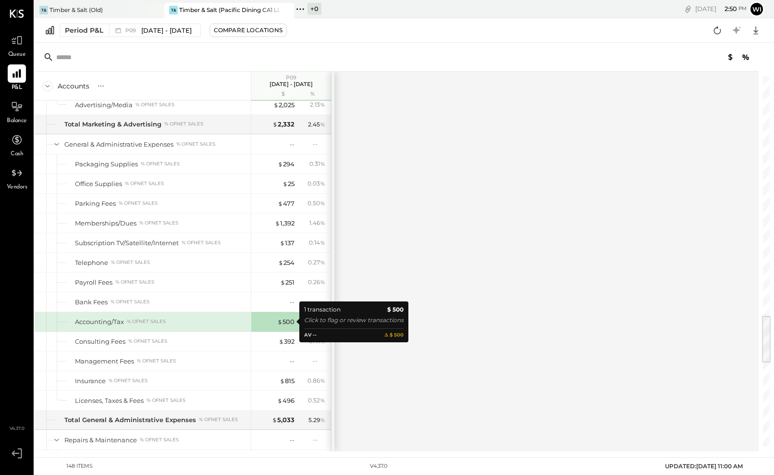
click at [275, 321] on div "$ 500" at bounding box center [275, 321] width 38 height 9
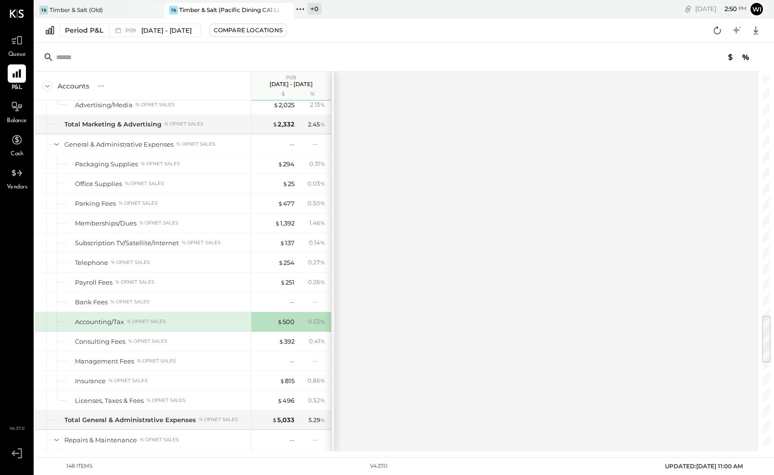
click at [98, 323] on div "Accounting/Tax" at bounding box center [99, 321] width 49 height 9
click at [97, 323] on div "Accounting/Tax" at bounding box center [99, 321] width 49 height 9
click at [100, 85] on icon at bounding box center [101, 86] width 10 height 10
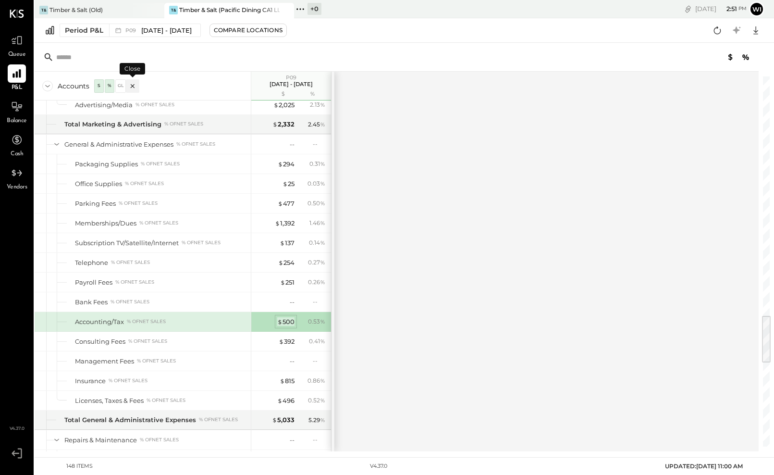
click at [277, 323] on span "$" at bounding box center [279, 321] width 5 height 8
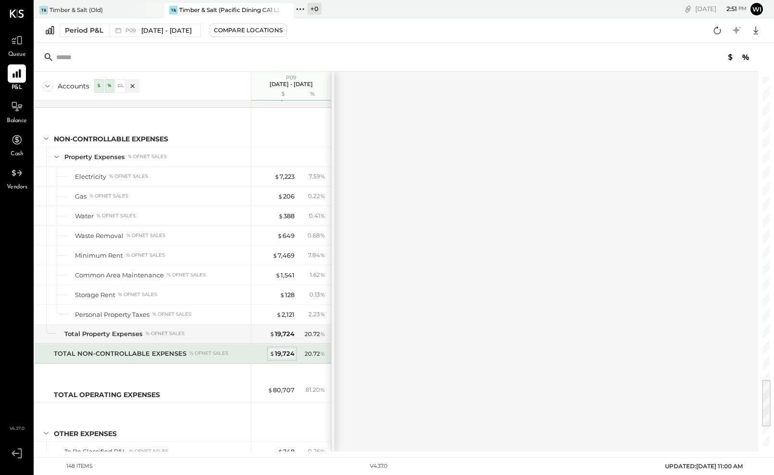
scroll to position [2274, 0]
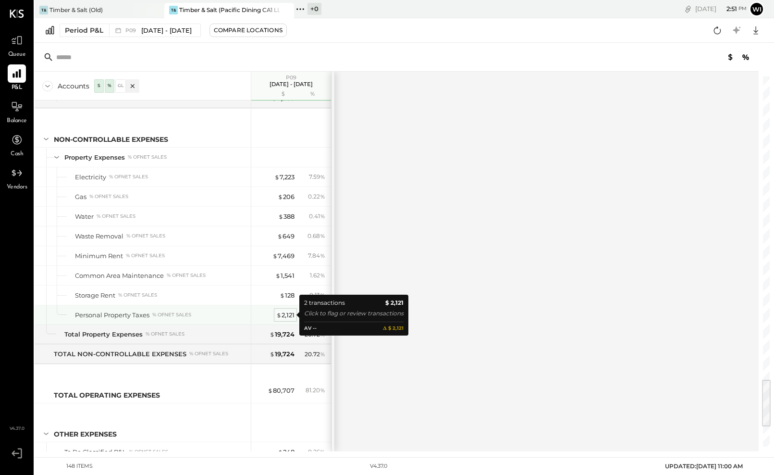
click at [283, 316] on div "$ 2,121" at bounding box center [285, 314] width 18 height 9
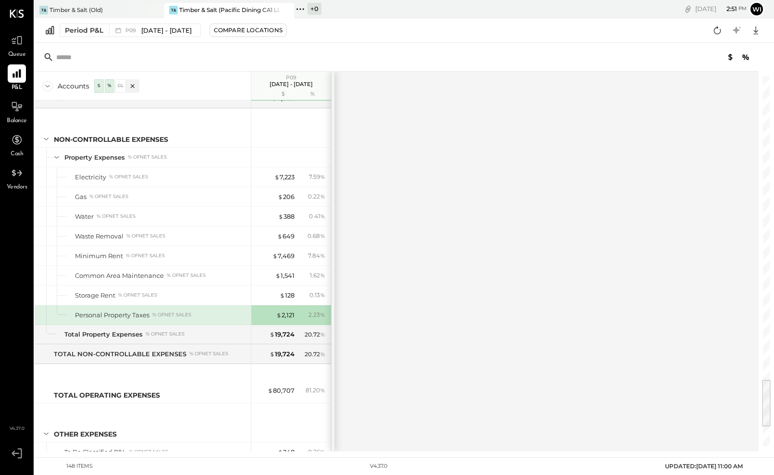
click at [333, 311] on div at bounding box center [332, 261] width 3 height 379
click at [335, 311] on div "Accounts S % GL P09 [DATE] - [DATE] $ % SALES Sales, Food % of GROSS SALES Food…" at bounding box center [397, 261] width 725 height 379
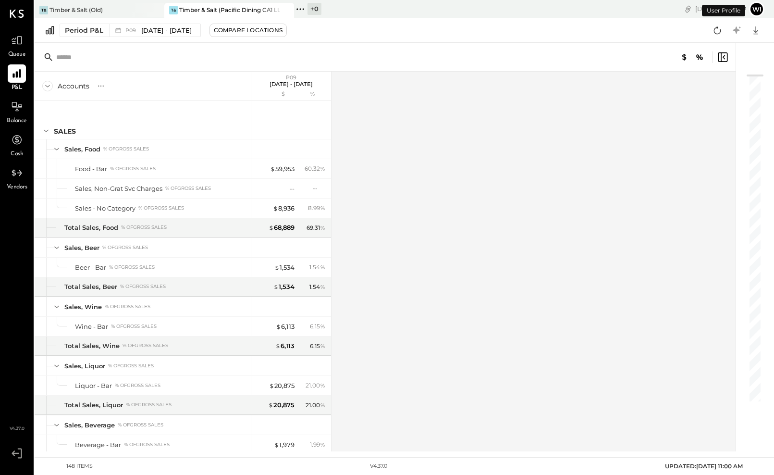
scroll to position [2303, 0]
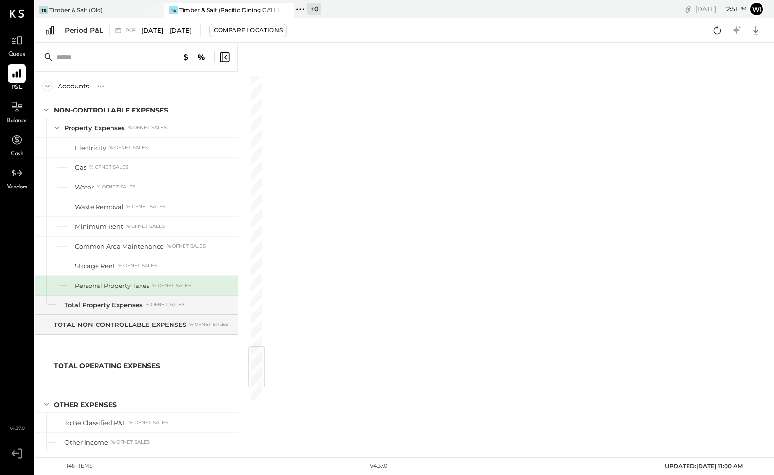
drag, startPoint x: 263, startPoint y: 256, endPoint x: 330, endPoint y: 256, distance: 67.2
click at [330, 256] on div "Accounts S % GL P09 [DATE] - [DATE] $ % SALES Sales, Food % of GROSS SALES Food…" at bounding box center [404, 247] width 739 height 408
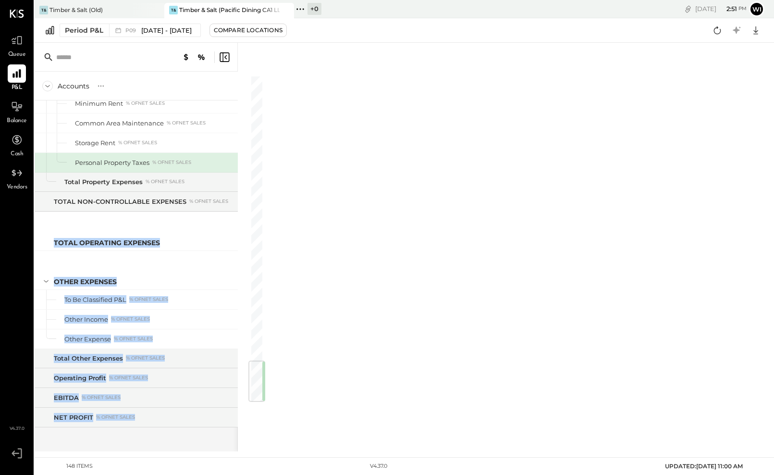
scroll to position [2426, 13]
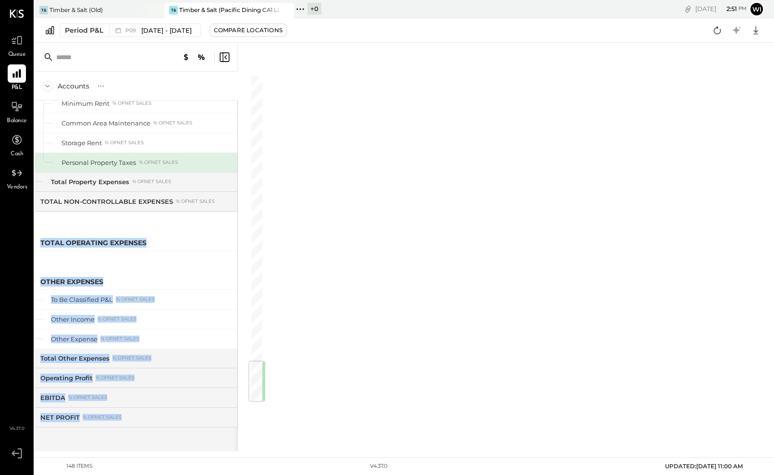
drag, startPoint x: 236, startPoint y: 224, endPoint x: 311, endPoint y: 231, distance: 75.2
click at [311, 231] on div "Accounts S % GL P09 [DATE] - [DATE] $ % SALES Sales, Food % of GROSS SALES Food…" at bounding box center [404, 247] width 739 height 408
click at [311, 231] on div at bounding box center [515, 247] width 498 height 408
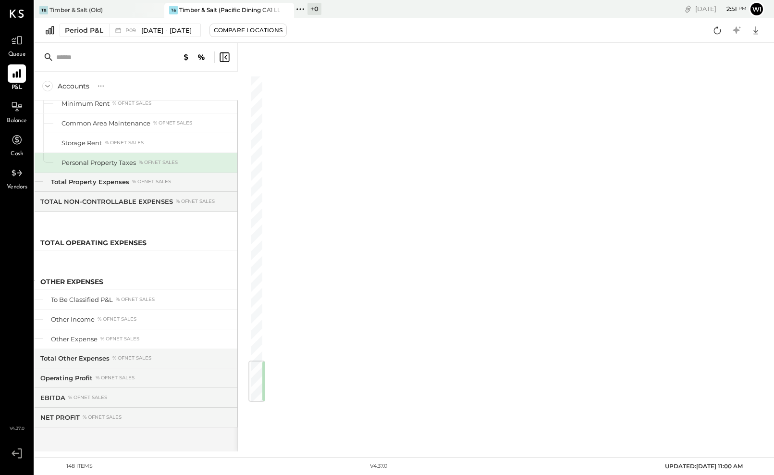
click at [229, 49] on div at bounding box center [136, 57] width 203 height 29
click at [221, 58] on icon at bounding box center [225, 57] width 12 height 12
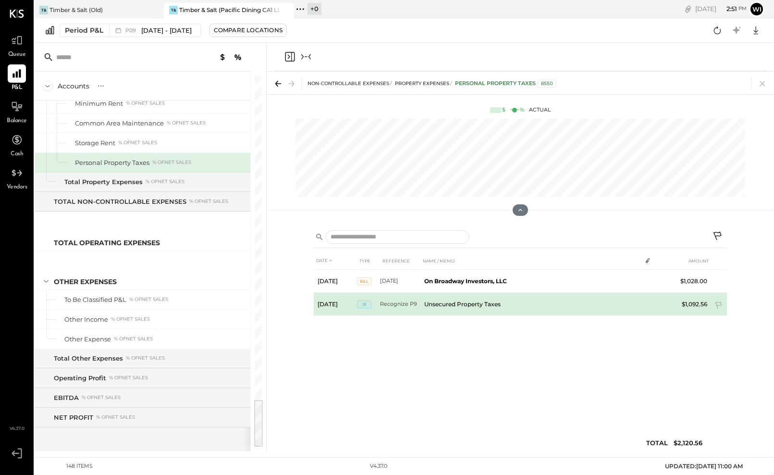
click at [484, 299] on td "Unsecured Property Taxes" at bounding box center [530, 304] width 221 height 23
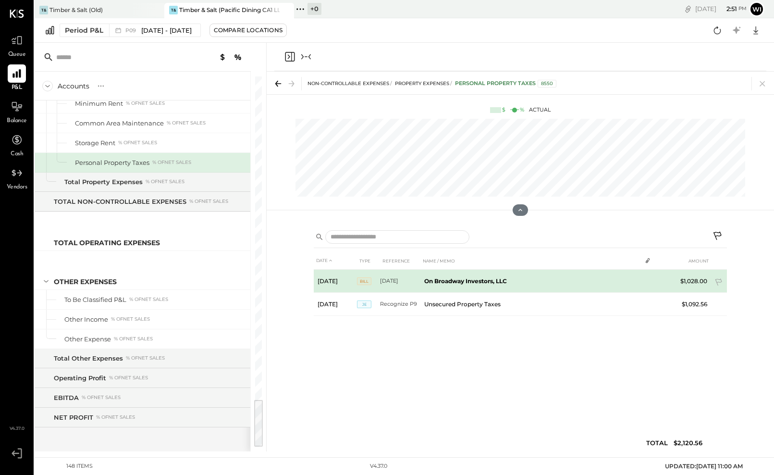
click at [483, 277] on b "On Broadway Investors, LLC" at bounding box center [465, 280] width 83 height 7
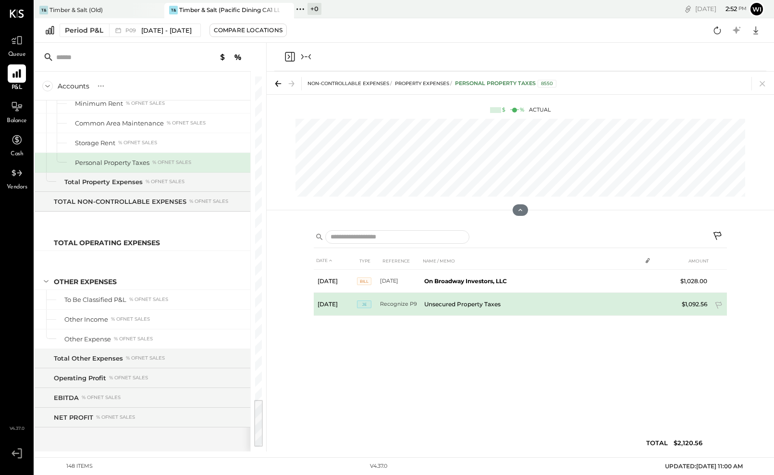
click at [471, 294] on td "Unsecured Property Taxes" at bounding box center [530, 304] width 221 height 23
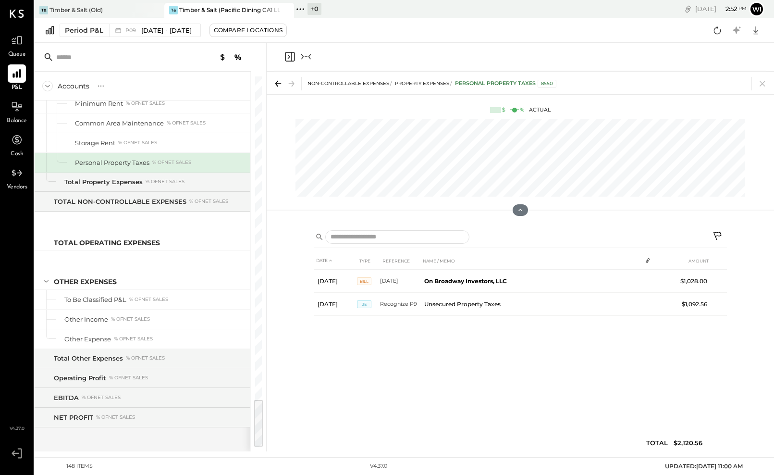
drag, startPoint x: 267, startPoint y: 276, endPoint x: 307, endPoint y: 276, distance: 40.3
click at [307, 276] on div "DATE TYPE REFERENCE NAME / MEMO AMOUNT Sep 1, 25 BILL 09/01/2025 On Broadway In…" at bounding box center [520, 337] width 507 height 228
click at [355, 342] on div "DATE TYPE REFERENCE NAME / MEMO AMOUNT Sep 1, 25 BILL 09/01/2025 On Broadway In…" at bounding box center [520, 354] width 413 height 204
click at [293, 59] on icon "Close panel" at bounding box center [290, 57] width 12 height 12
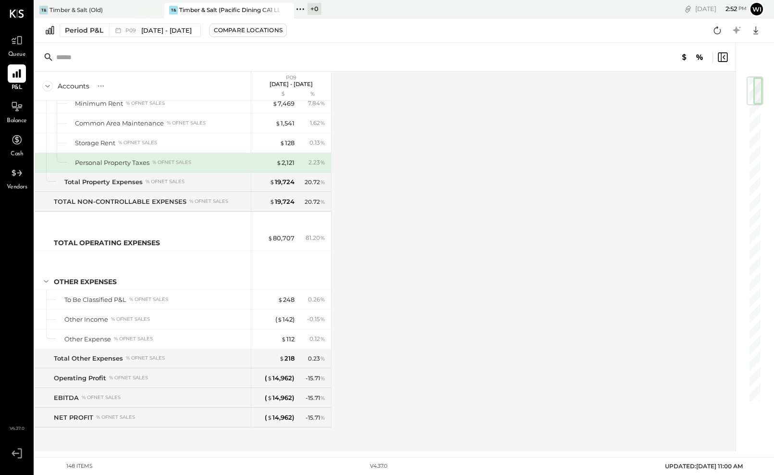
click at [718, 59] on icon at bounding box center [723, 57] width 10 height 10
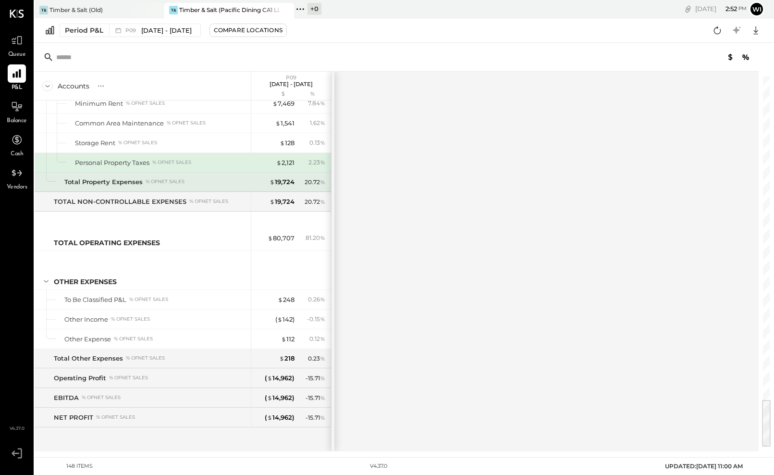
click at [172, 183] on div "% of NET SALES" at bounding box center [165, 181] width 39 height 7
click at [168, 165] on div "% of NET SALES" at bounding box center [171, 162] width 39 height 7
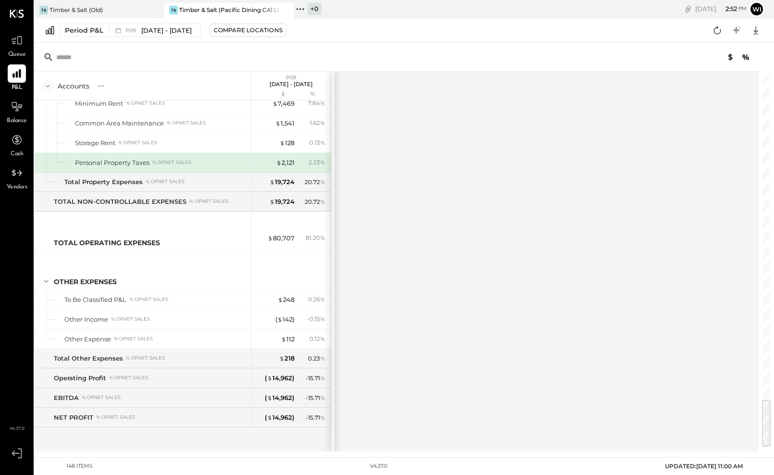
click at [122, 159] on div "Personal Property Taxes" at bounding box center [112, 162] width 74 height 9
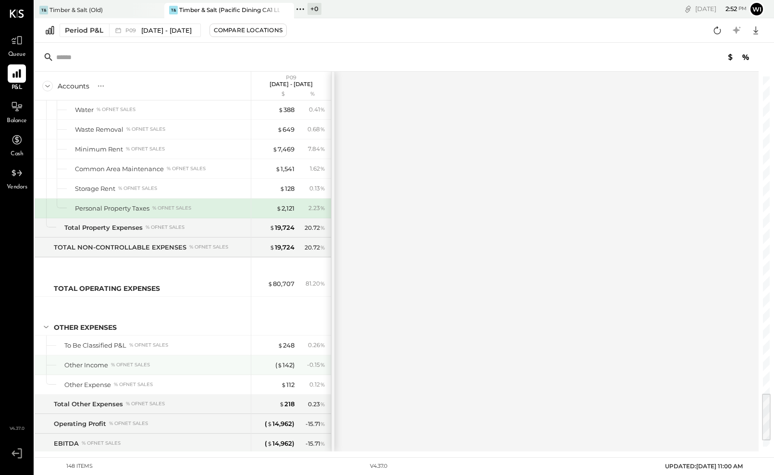
scroll to position [2357, 0]
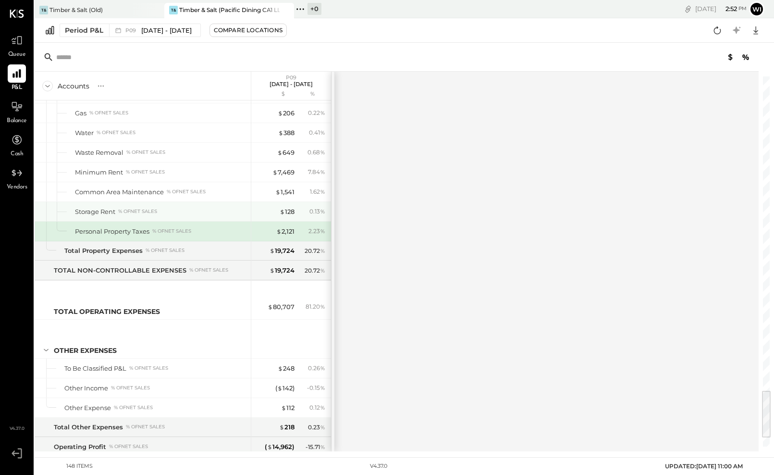
click at [116, 216] on div "Storage Rent % of NET SALES" at bounding box center [143, 211] width 216 height 19
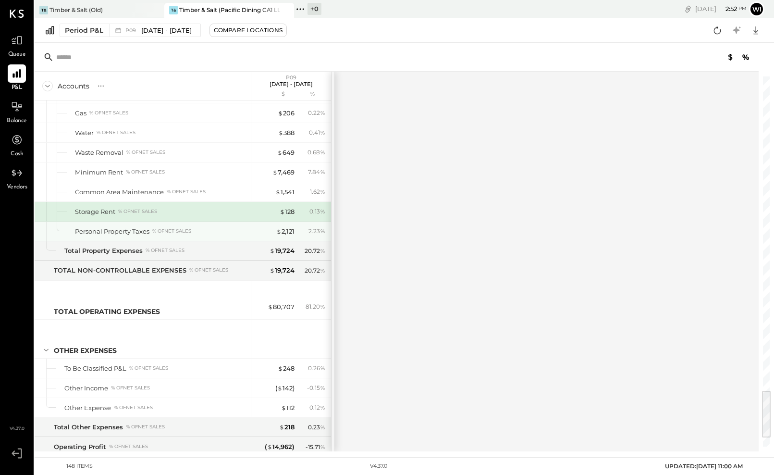
click at [118, 228] on div "Personal Property Taxes" at bounding box center [112, 231] width 74 height 9
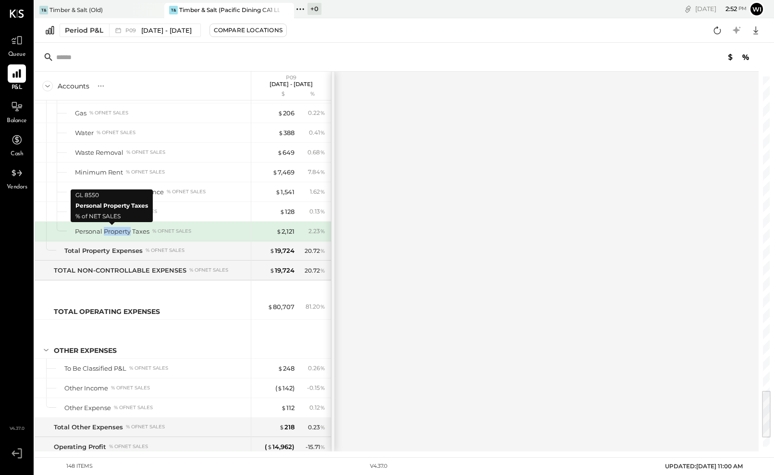
drag, startPoint x: 118, startPoint y: 228, endPoint x: 236, endPoint y: 229, distance: 118.7
click at [236, 229] on div "Personal Property Taxes % of NET SALES" at bounding box center [161, 231] width 172 height 9
click at [214, 233] on div "Personal Property Taxes % of NET SALES" at bounding box center [161, 231] width 172 height 9
click at [187, 232] on div "% of NET SALES" at bounding box center [171, 231] width 39 height 7
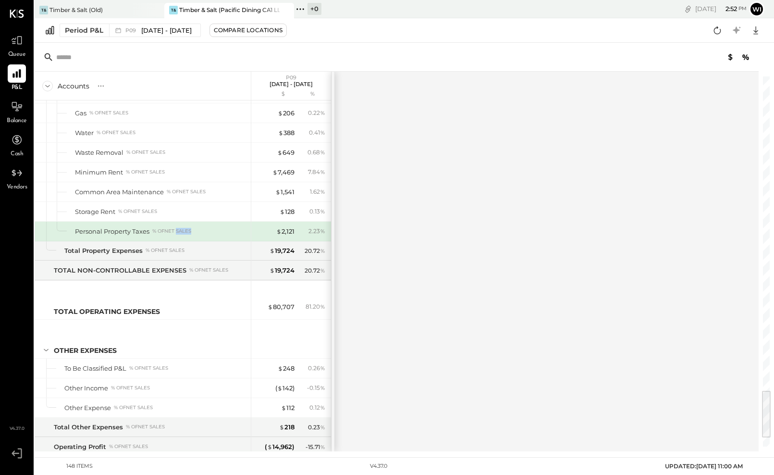
click at [143, 228] on div "Personal Property Taxes" at bounding box center [112, 231] width 74 height 9
click at [123, 222] on div "Personal Property Taxes % of NET SALES" at bounding box center [143, 230] width 216 height 19
click at [100, 85] on icon at bounding box center [101, 86] width 10 height 10
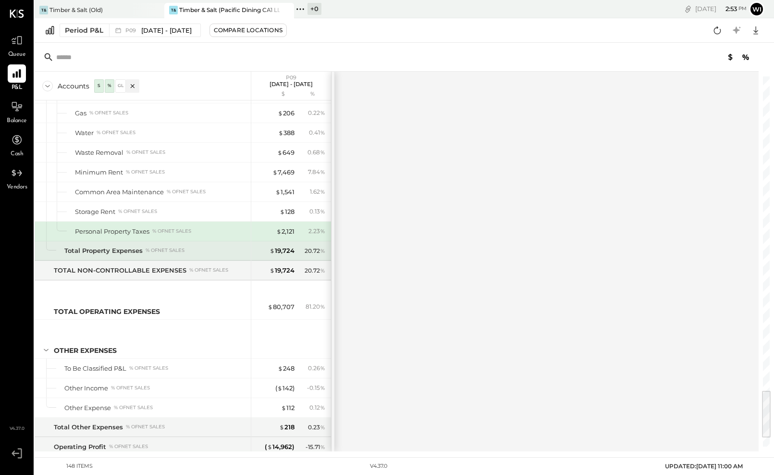
click at [305, 247] on div "20.72 %" at bounding box center [315, 250] width 21 height 9
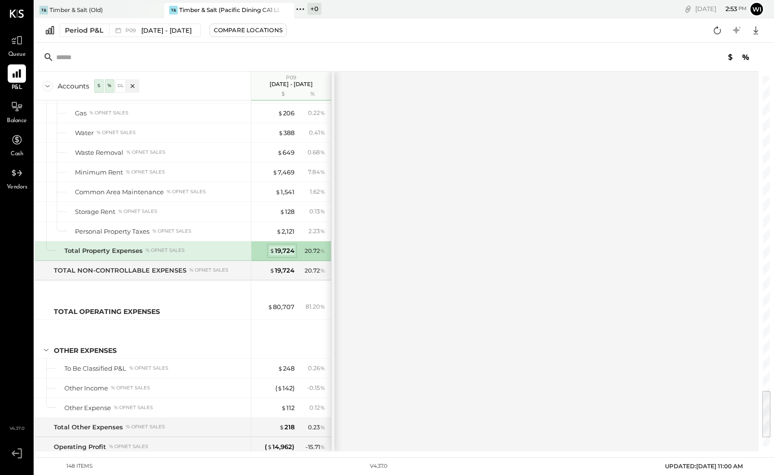
click at [284, 249] on div "$ 19,724" at bounding box center [281, 250] width 25 height 9
click at [280, 251] on div "$ 19,724" at bounding box center [281, 250] width 25 height 9
click at [308, 238] on div "$ 2,121 2.23 %" at bounding box center [292, 230] width 72 height 19
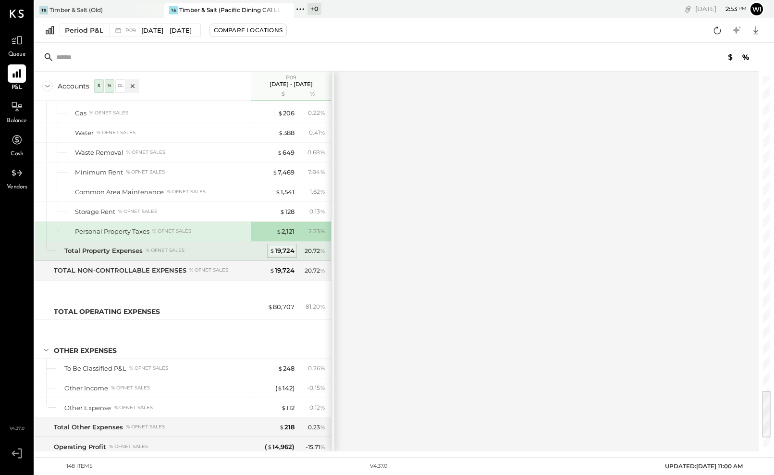
click at [281, 252] on div "$ 19,724" at bounding box center [281, 250] width 25 height 9
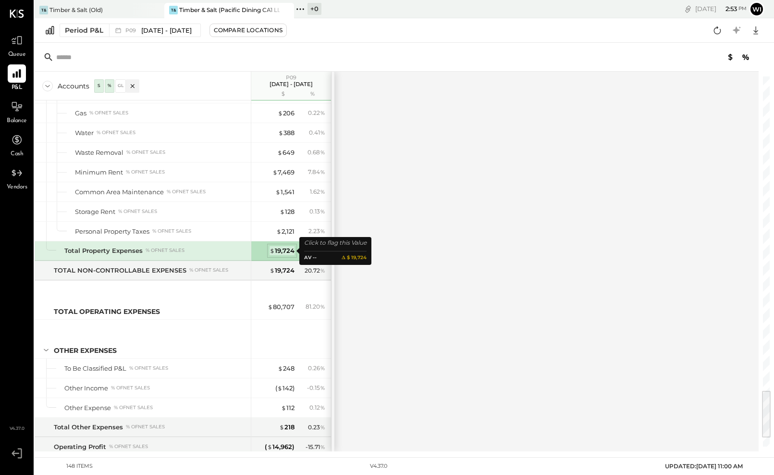
click at [285, 248] on div "$ 19,724" at bounding box center [281, 250] width 25 height 9
drag, startPoint x: 758, startPoint y: 245, endPoint x: 705, endPoint y: 238, distance: 54.3
click at [666, 248] on div "Accounts S % GL P09 [DATE] - [DATE] $ % SALES Sales, Food % of GROSS SALES Food…" at bounding box center [397, 261] width 725 height 379
click at [713, 232] on div "Accounts S % GL P09 [DATE] - [DATE] $ % SALES Sales, Food % of GROSS SALES Food…" at bounding box center [404, 247] width 739 height 408
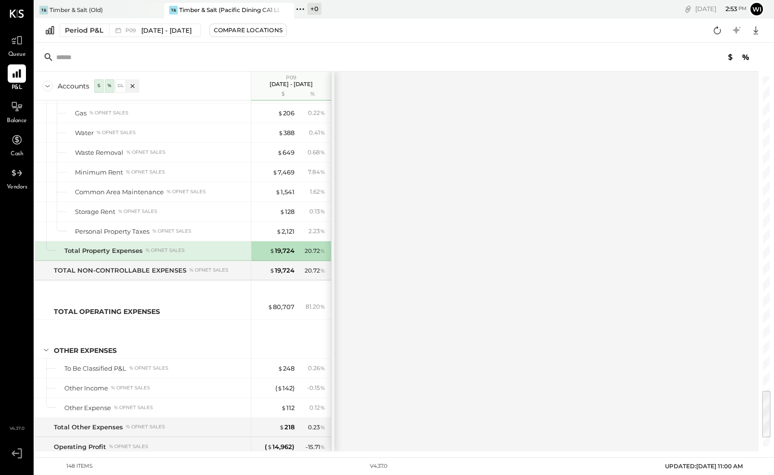
click at [713, 234] on div "Accounts S % GL P09 [DATE] - [DATE] $ % SALES Sales, Food % of GROSS SALES Food…" at bounding box center [397, 261] width 725 height 379
click at [771, 244] on div "Accounts S % GL P09 [DATE] - [DATE] $ % SALES Sales, Food % of GROSS SALES Food…" at bounding box center [404, 247] width 739 height 408
click at [762, 244] on div at bounding box center [766, 261] width 9 height 370
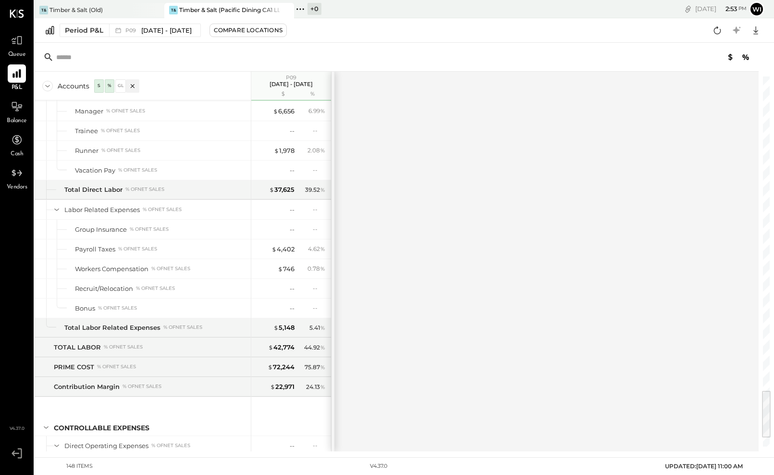
click at [765, 391] on div at bounding box center [766, 414] width 9 height 47
click at [765, 255] on div at bounding box center [766, 254] width 9 height 47
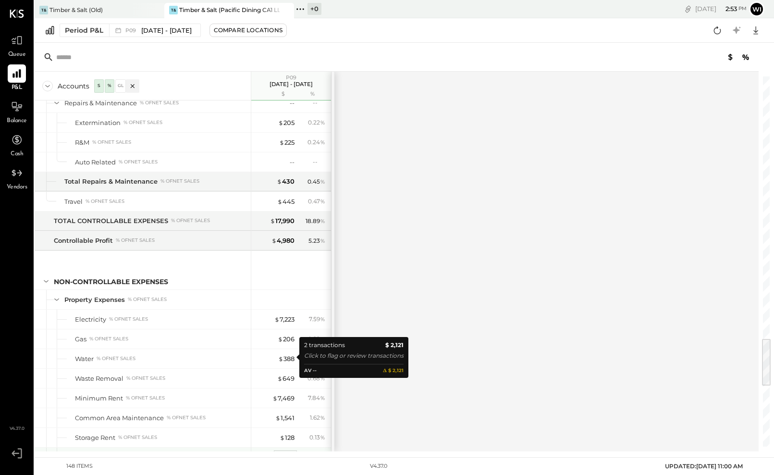
scroll to position [1913, 0]
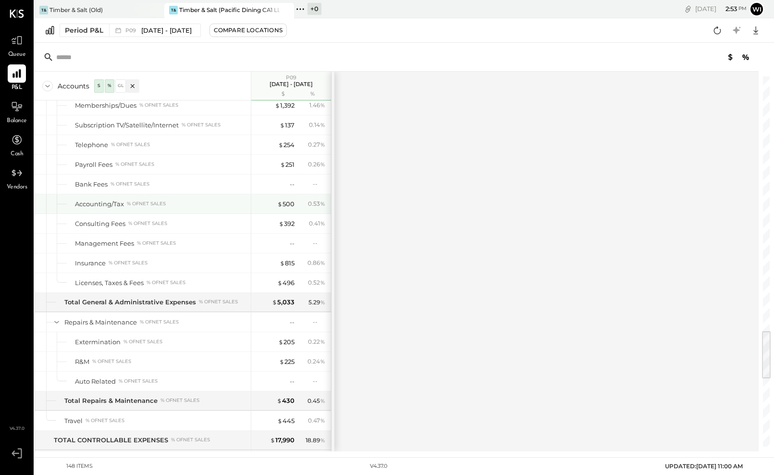
click at [276, 204] on div "$ 500" at bounding box center [275, 203] width 38 height 9
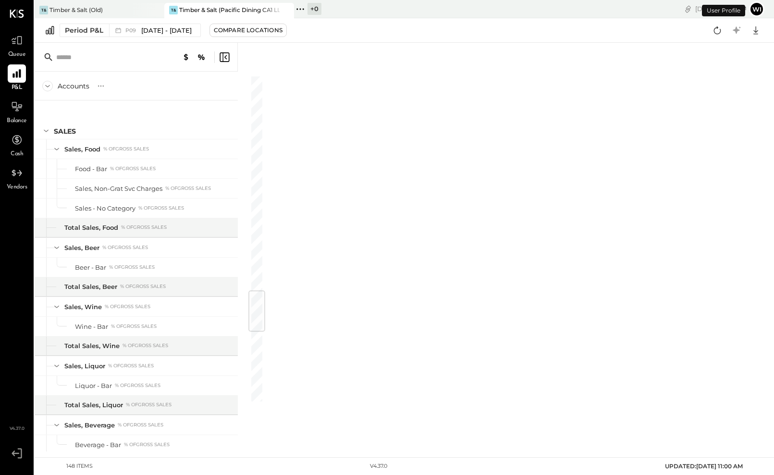
scroll to position [1831, 0]
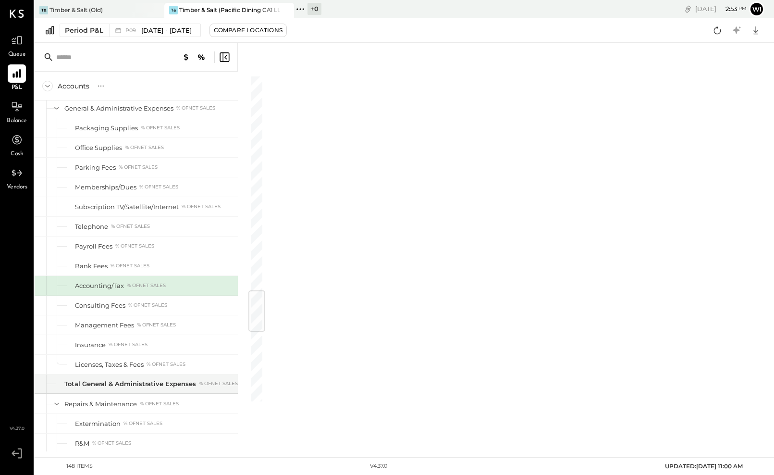
click at [131, 285] on div "% of NET SALES" at bounding box center [146, 285] width 39 height 7
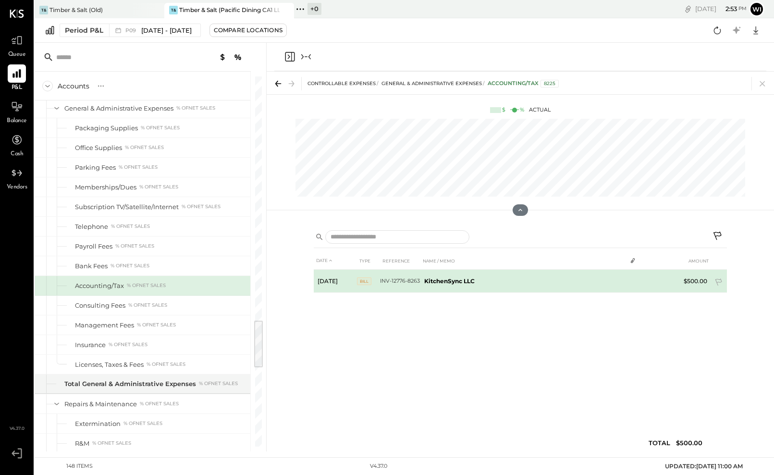
click at [498, 277] on td "KitchenSync LLC" at bounding box center [523, 280] width 206 height 23
click at [720, 278] on icon at bounding box center [718, 277] width 7 height 7
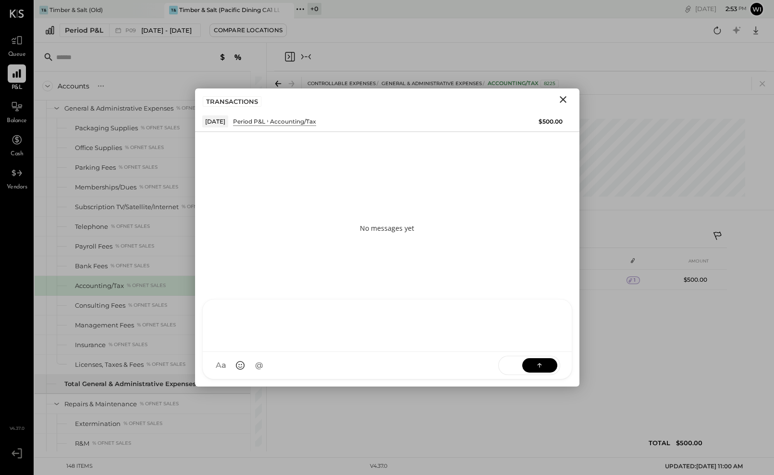
click at [379, 343] on div at bounding box center [387, 324] width 350 height 38
drag, startPoint x: 280, startPoint y: 317, endPoint x: 241, endPoint y: 315, distance: 39.0
click at [241, 317] on div "**********" at bounding box center [387, 324] width 350 height 38
click at [343, 310] on div "**********" at bounding box center [387, 324] width 350 height 38
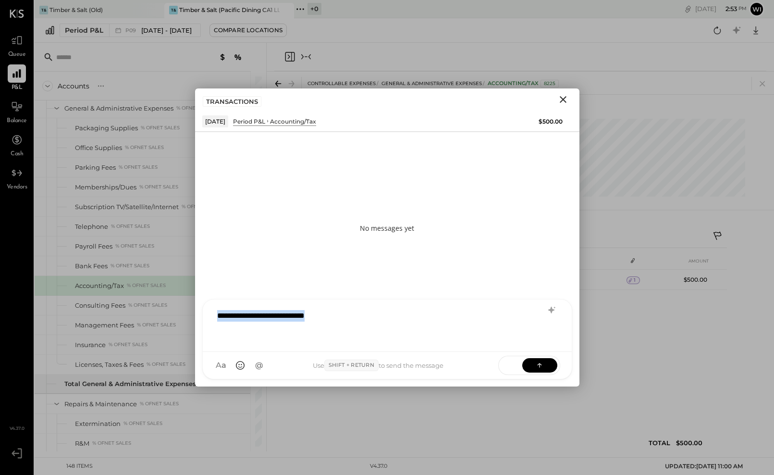
click at [343, 310] on div "**********" at bounding box center [387, 324] width 350 height 38
click at [357, 315] on div "**********" at bounding box center [387, 324] width 350 height 38
click at [368, 317] on div "**********" at bounding box center [387, 324] width 350 height 38
click at [389, 317] on div "**********" at bounding box center [387, 324] width 350 height 38
click at [349, 315] on div "**********" at bounding box center [387, 324] width 350 height 38
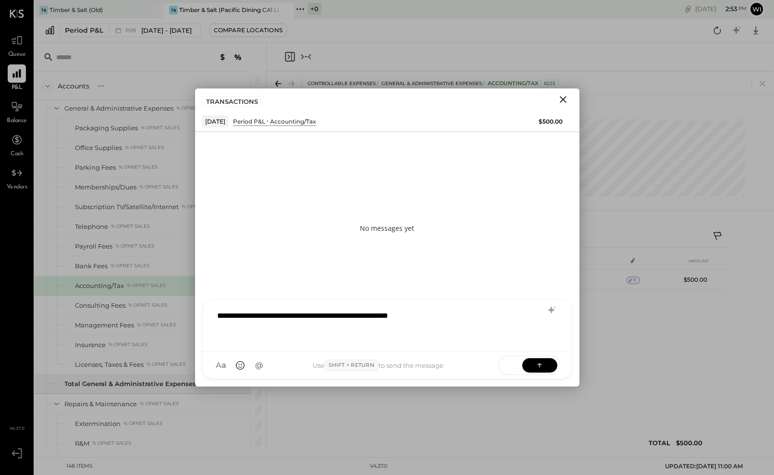
click at [372, 315] on div "**********" at bounding box center [387, 324] width 350 height 38
click at [442, 312] on div "**********" at bounding box center [387, 324] width 350 height 38
click at [389, 316] on div "**********" at bounding box center [387, 324] width 350 height 38
click at [475, 317] on div "**********" at bounding box center [387, 324] width 350 height 38
drag, startPoint x: 345, startPoint y: 317, endPoint x: 169, endPoint y: 322, distance: 176.4
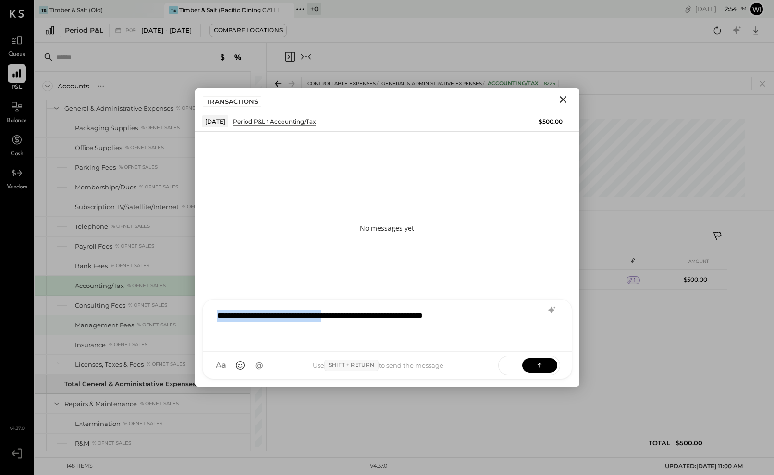
click at [169, 322] on div "Accounts S % GL P09 [DATE] - [DATE] $ % SALES Sales, Food % of GROSS SALES Food…" at bounding box center [404, 247] width 739 height 408
click at [549, 367] on button at bounding box center [539, 364] width 35 height 14
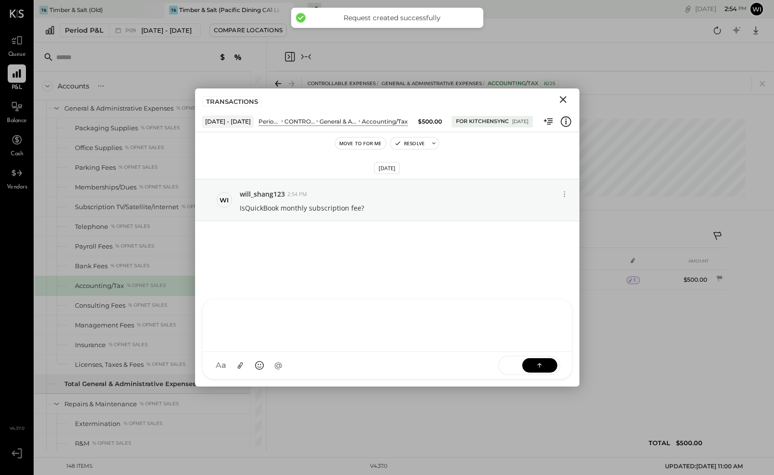
click at [564, 101] on icon "Close" at bounding box center [563, 99] width 7 height 7
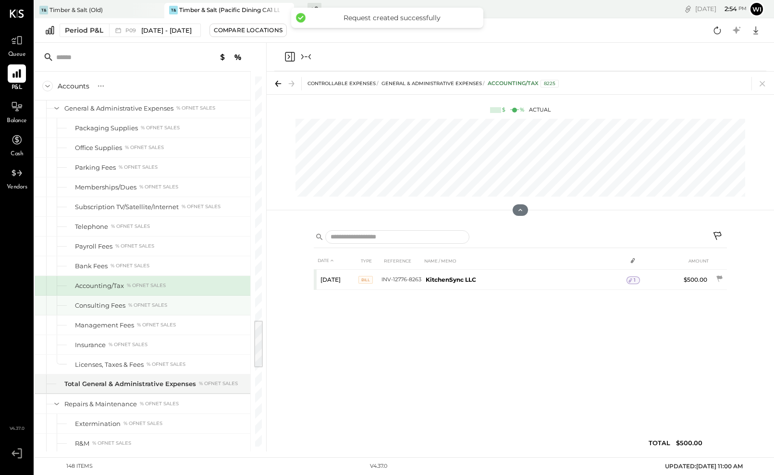
click at [145, 305] on div "% of NET SALES" at bounding box center [147, 305] width 39 height 7
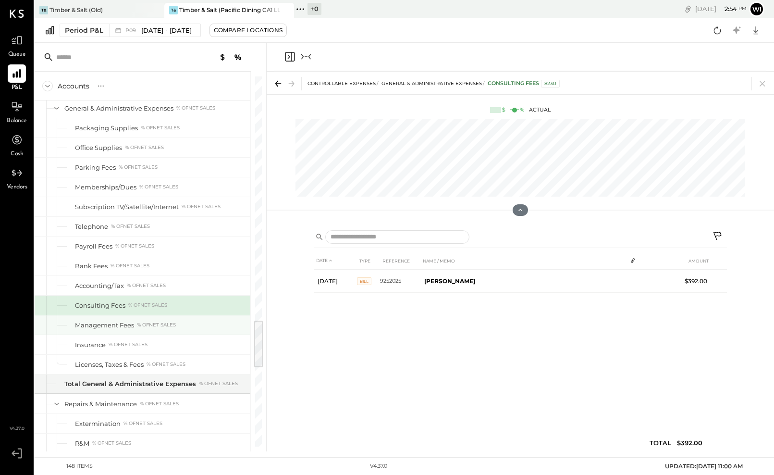
click at [136, 329] on div "Management Fees % of NET SALES" at bounding box center [161, 324] width 172 height 9
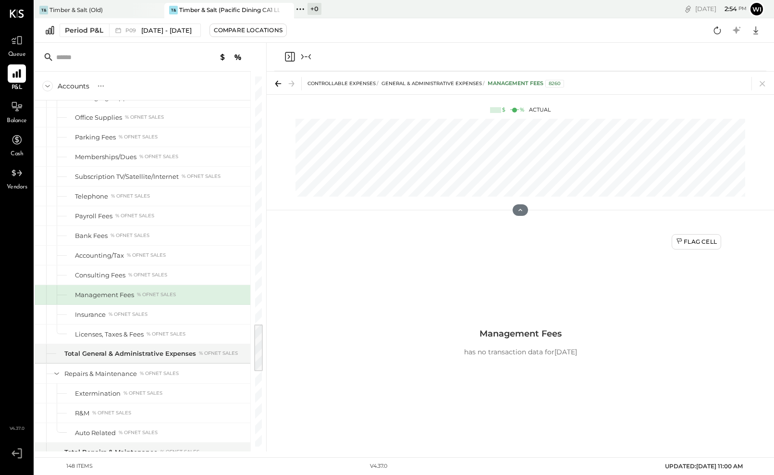
scroll to position [1862, 0]
drag, startPoint x: 265, startPoint y: 253, endPoint x: 314, endPoint y: 267, distance: 50.8
click at [314, 267] on div "Accounts S % GL P09 [DATE] - [DATE] $ % SALES Sales, Food % of GROSS SALES Food…" at bounding box center [404, 247] width 739 height 408
click at [314, 267] on div "Flag Cell Management Fees has no transaction data for [DATE]" at bounding box center [520, 342] width 413 height 228
click at [306, 58] on icon "Collapse panel (e)" at bounding box center [306, 57] width 12 height 12
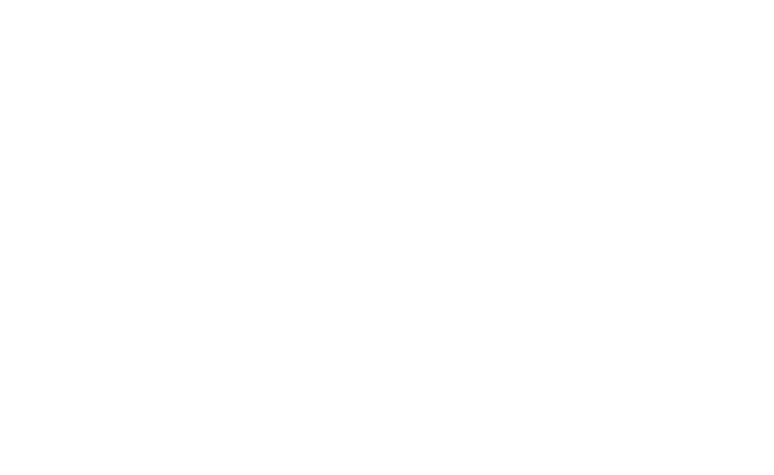
drag, startPoint x: 482, startPoint y: 54, endPoint x: 358, endPoint y: 145, distance: 153.6
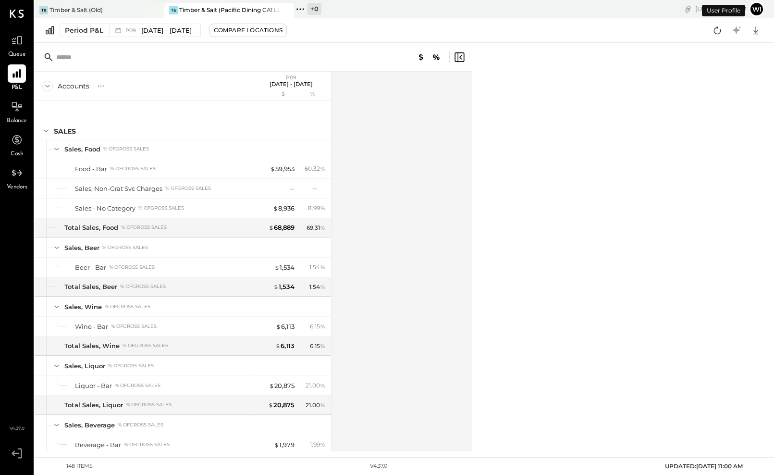
scroll to position [1831, 0]
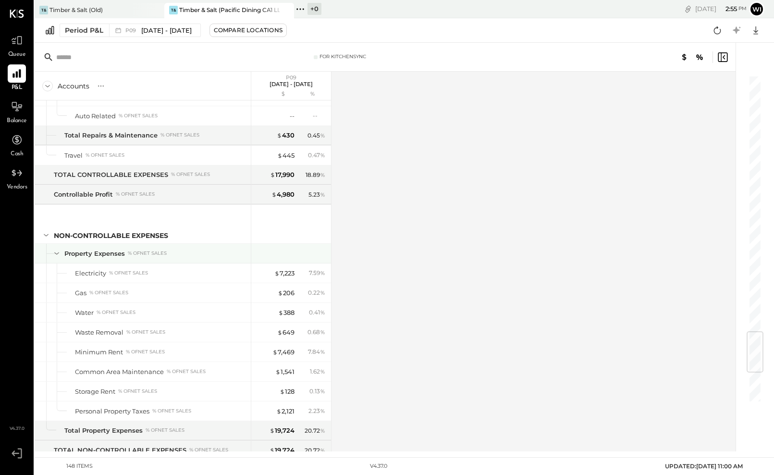
scroll to position [2181, 0]
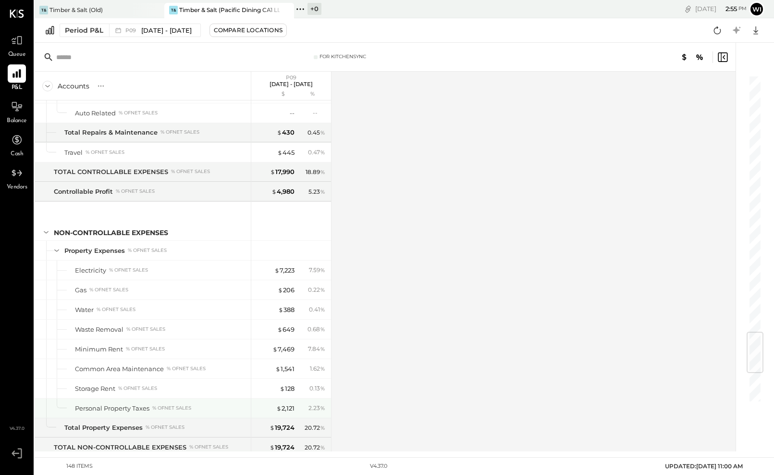
click at [118, 409] on div "Personal Property Taxes" at bounding box center [112, 407] width 74 height 9
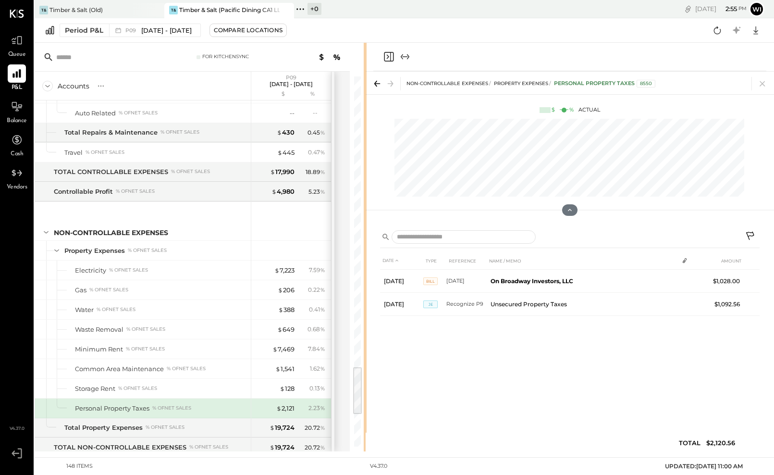
drag, startPoint x: 482, startPoint y: 332, endPoint x: 366, endPoint y: 345, distance: 116.5
click at [366, 345] on div "For KitchenSync Accounts S % GL P09 Sep 1 - 28, 2025 $ % SALES Sales, Food % of…" at bounding box center [404, 247] width 739 height 408
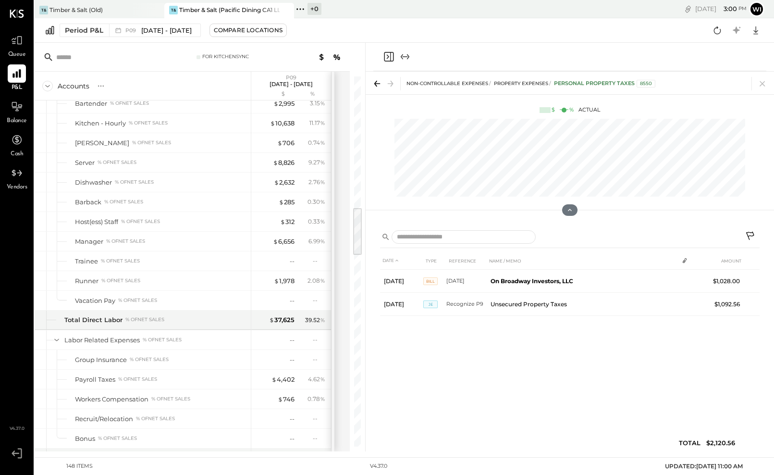
scroll to position [881, 0]
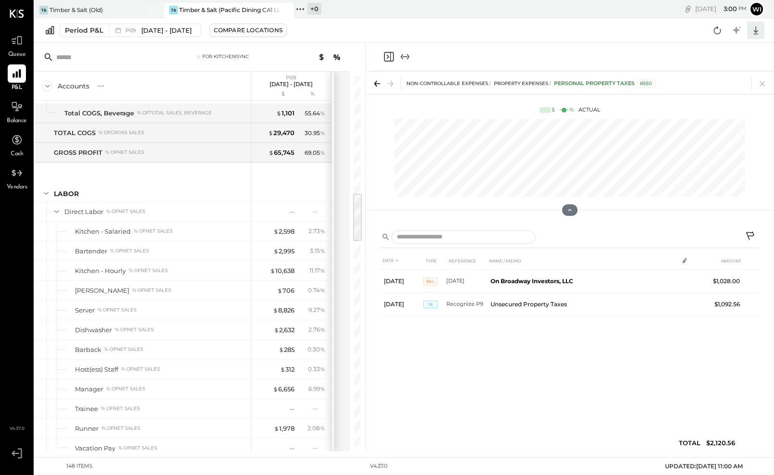
click at [756, 31] on icon at bounding box center [755, 30] width 5 height 8
click at [714, 89] on div "Excel" at bounding box center [725, 86] width 77 height 20
click at [762, 84] on icon at bounding box center [761, 83] width 5 height 5
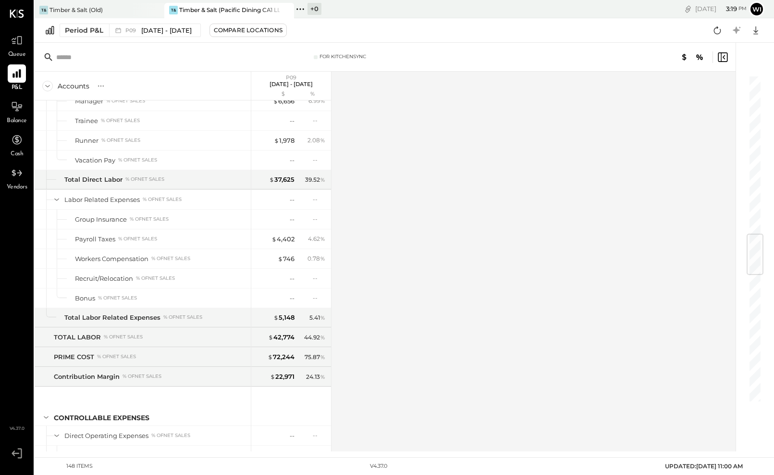
scroll to position [1350, 0]
